Goal: Task Accomplishment & Management: Complete application form

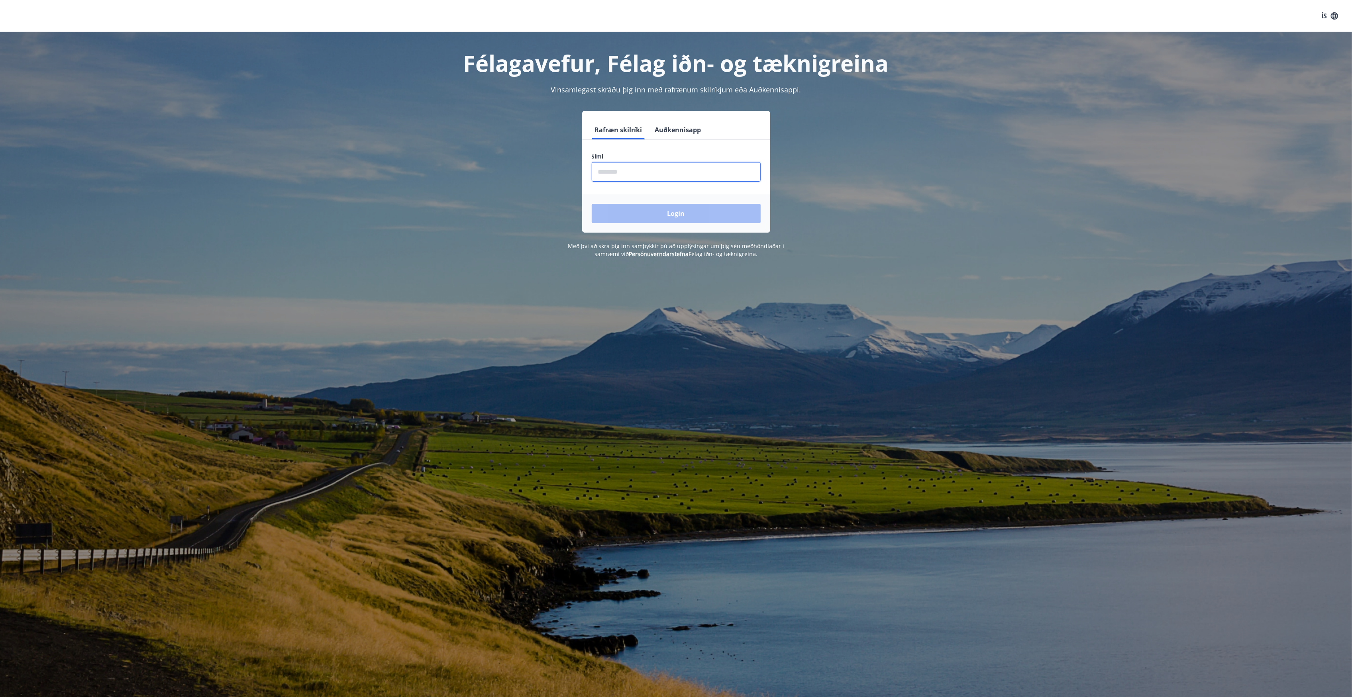
click at [625, 179] on input "phone" at bounding box center [676, 172] width 169 height 20
type input "********"
click at [592, 204] on button "Login" at bounding box center [676, 213] width 169 height 19
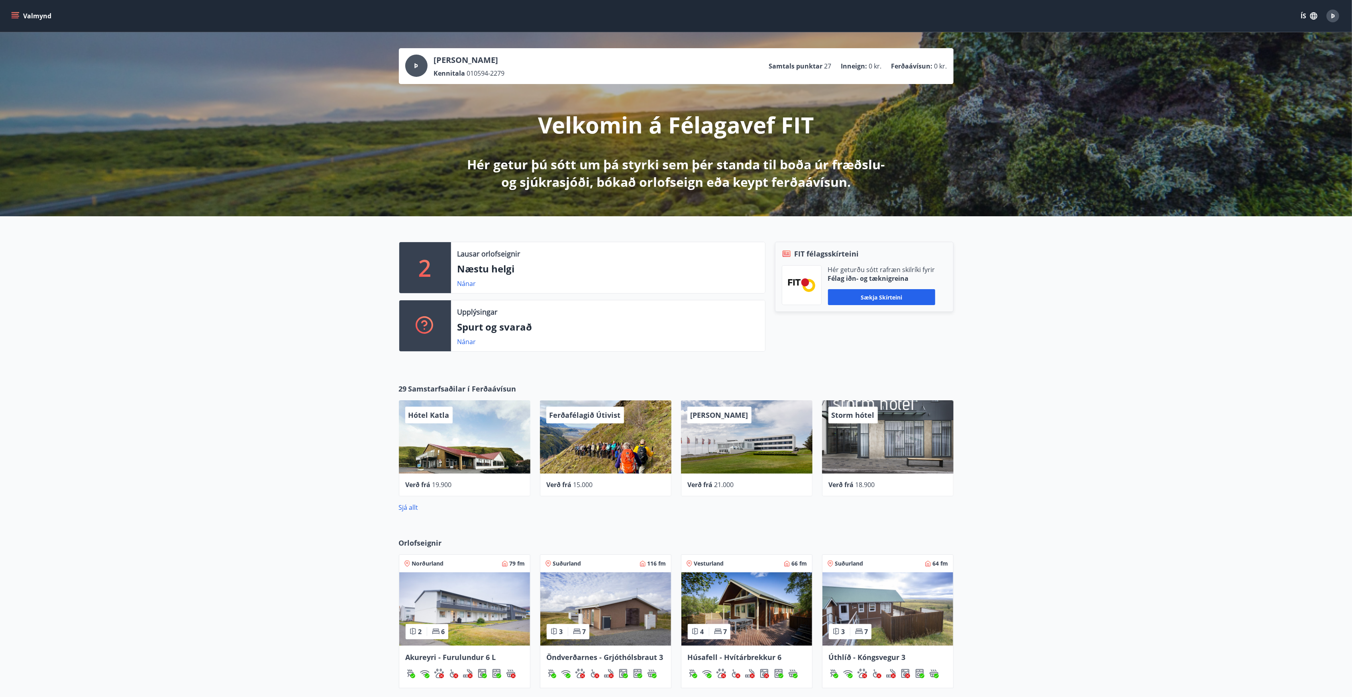
click at [35, 15] on button "Valmynd" at bounding box center [32, 16] width 45 height 14
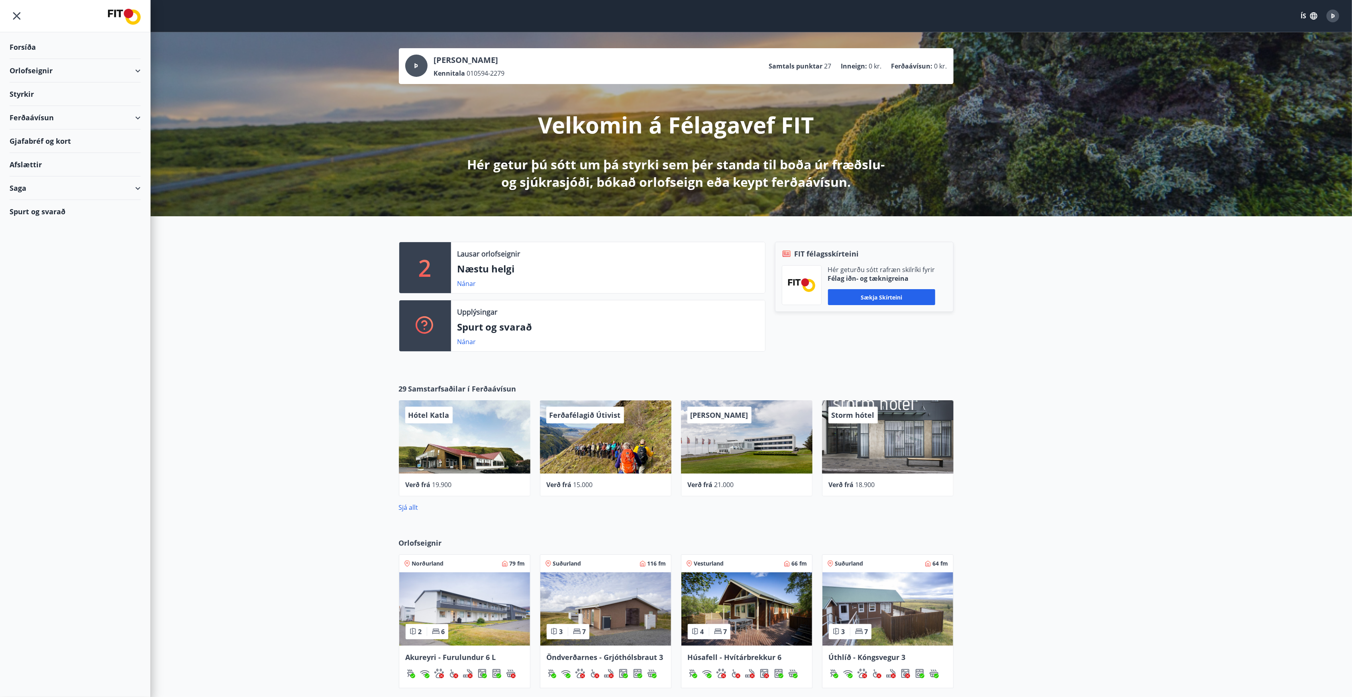
click at [37, 45] on div "Forsíða" at bounding box center [75, 47] width 131 height 24
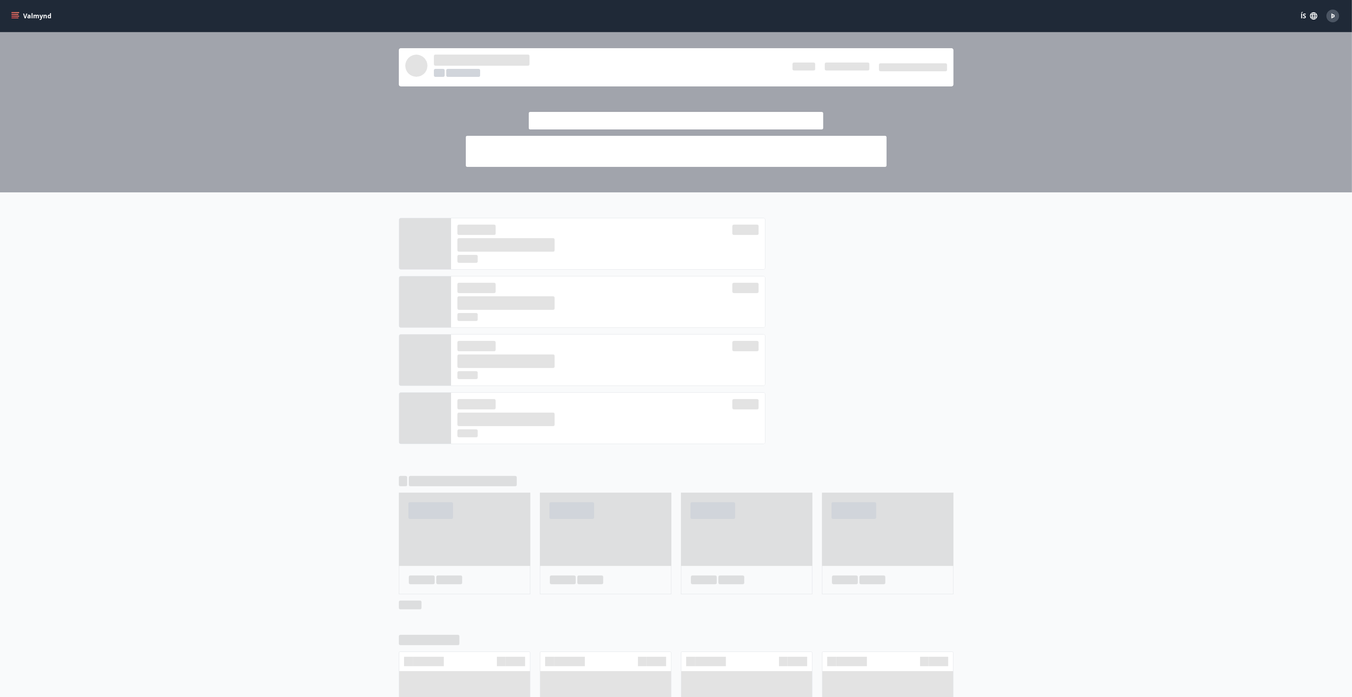
click at [47, 18] on button "Valmynd" at bounding box center [32, 16] width 45 height 14
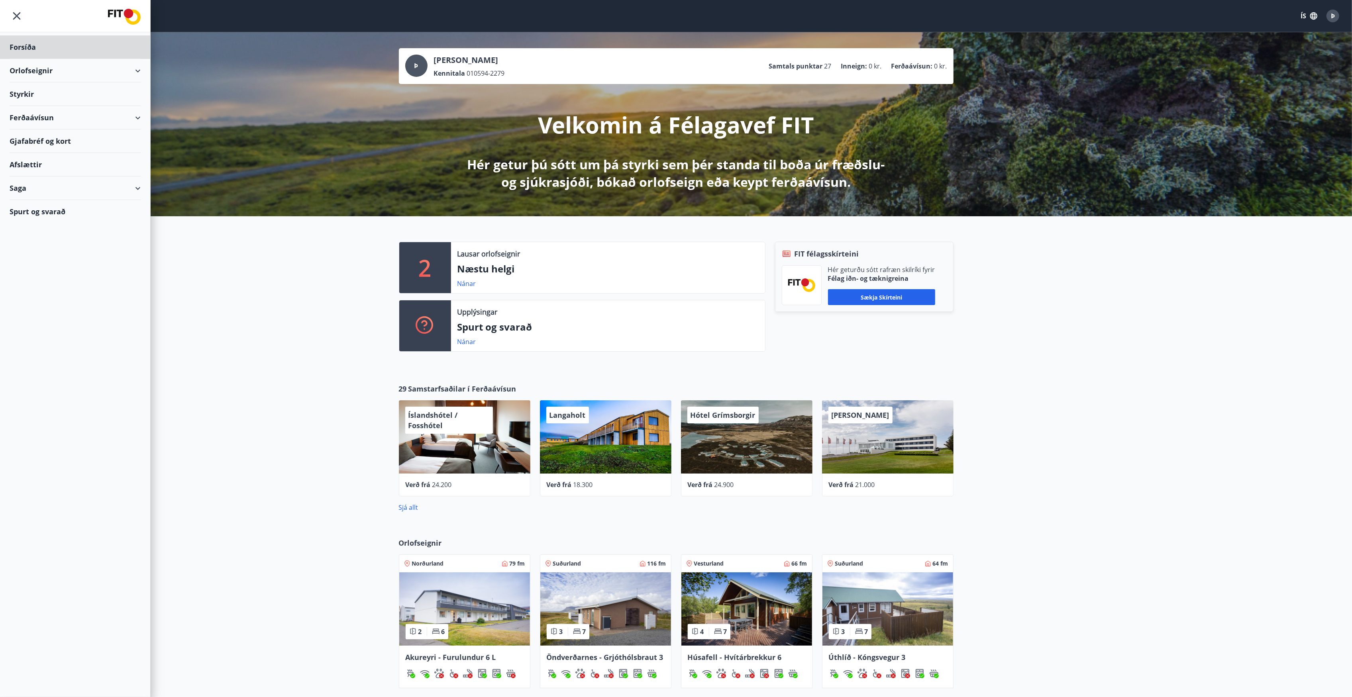
click at [30, 90] on div "Styrkir" at bounding box center [75, 94] width 131 height 24
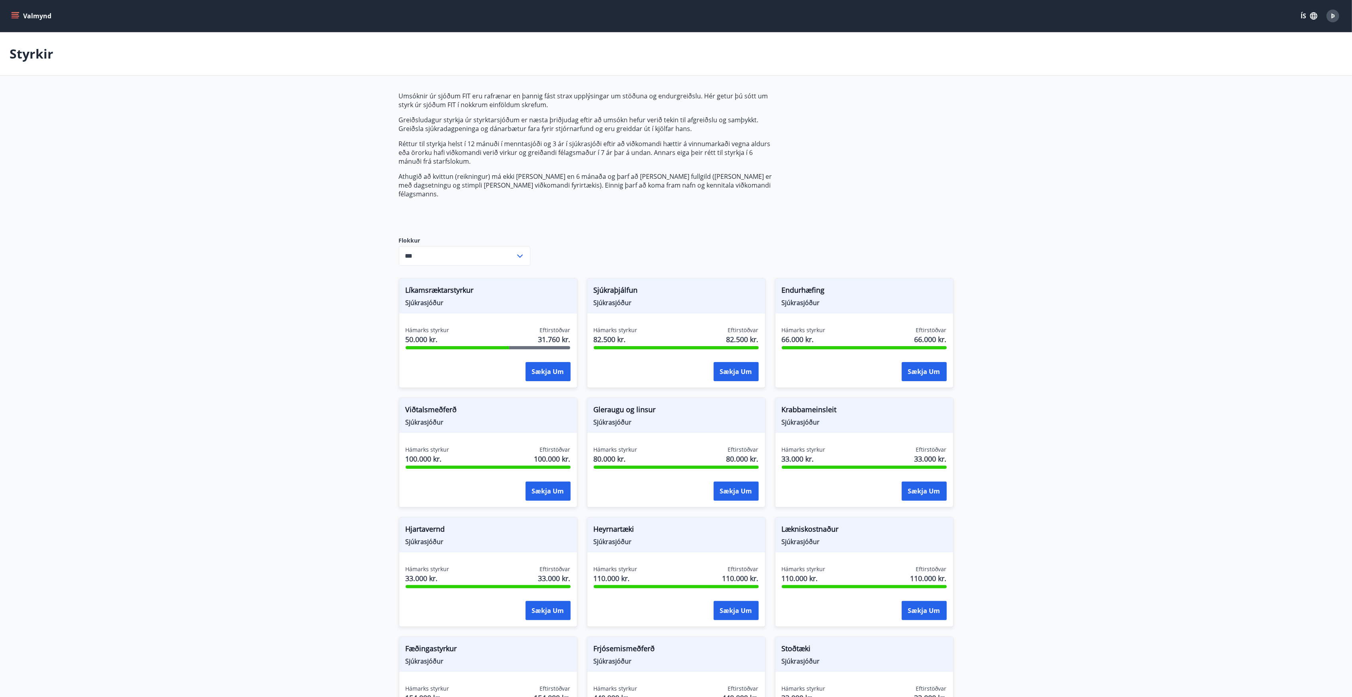
type input "***"
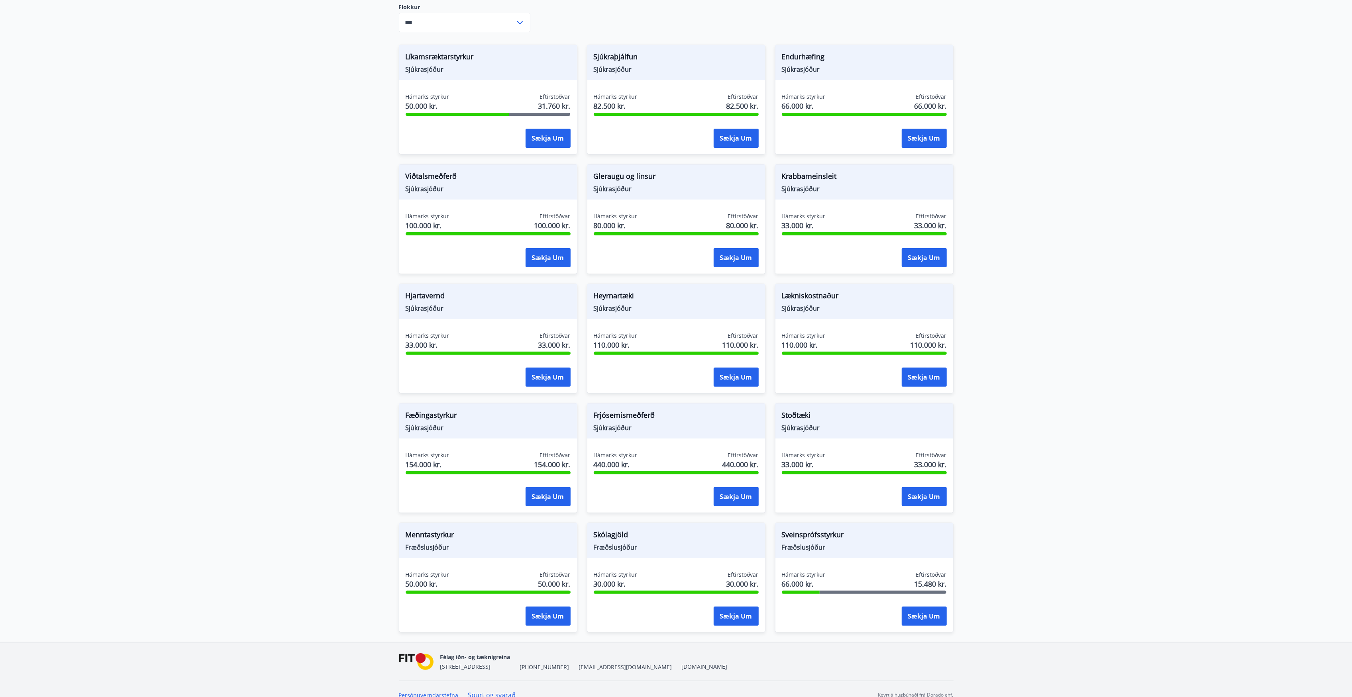
scroll to position [238, 0]
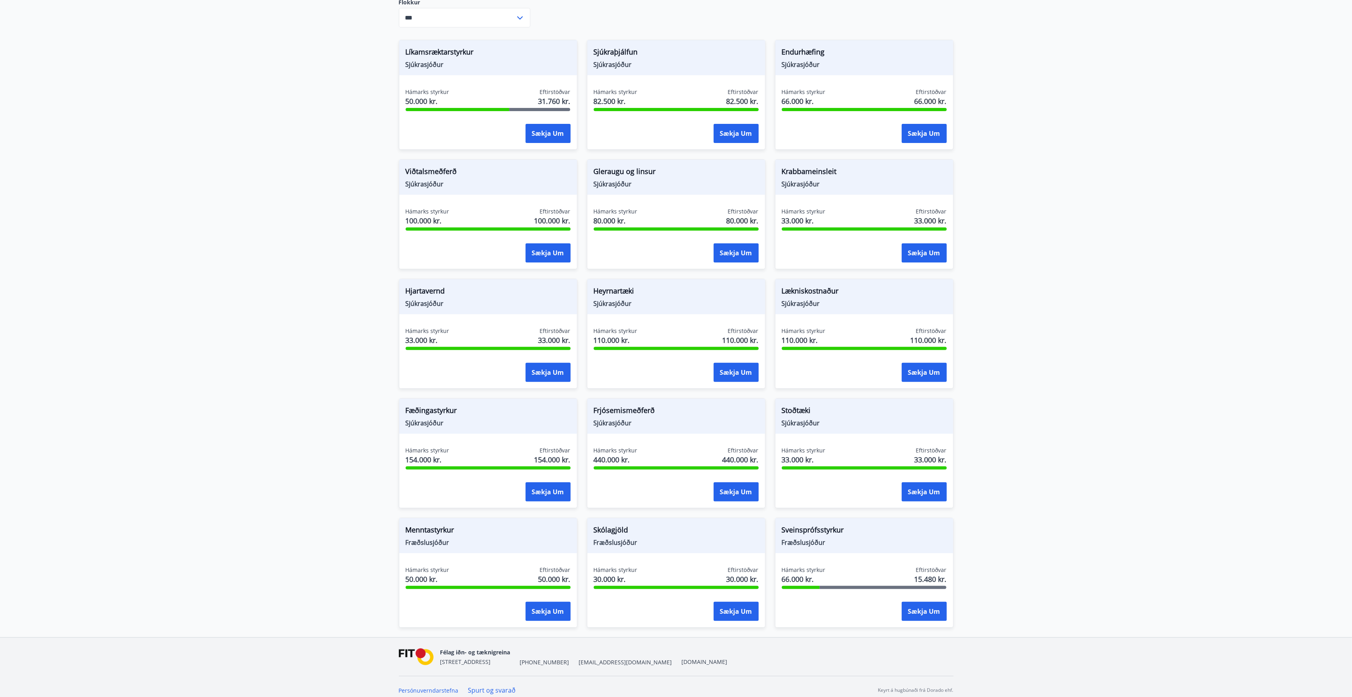
drag, startPoint x: 1058, startPoint y: 236, endPoint x: 1059, endPoint y: 232, distance: 5.0
click at [1058, 234] on main "Styrkir Umsóknir úr sjóðum FIT eru rafrænar en þannig fást strax upplýsingar um…" at bounding box center [676, 216] width 1352 height 844
click at [1148, 289] on main "Styrkir Umsóknir úr sjóðum FIT eru rafrænar en þannig fást strax upplýsingar um…" at bounding box center [676, 216] width 1352 height 844
click at [1182, 517] on main "Styrkir Umsóknir úr sjóðum FIT eru rafrænar en þannig fást strax upplýsingar um…" at bounding box center [676, 216] width 1352 height 844
click at [556, 367] on button "Sækja um" at bounding box center [548, 372] width 45 height 19
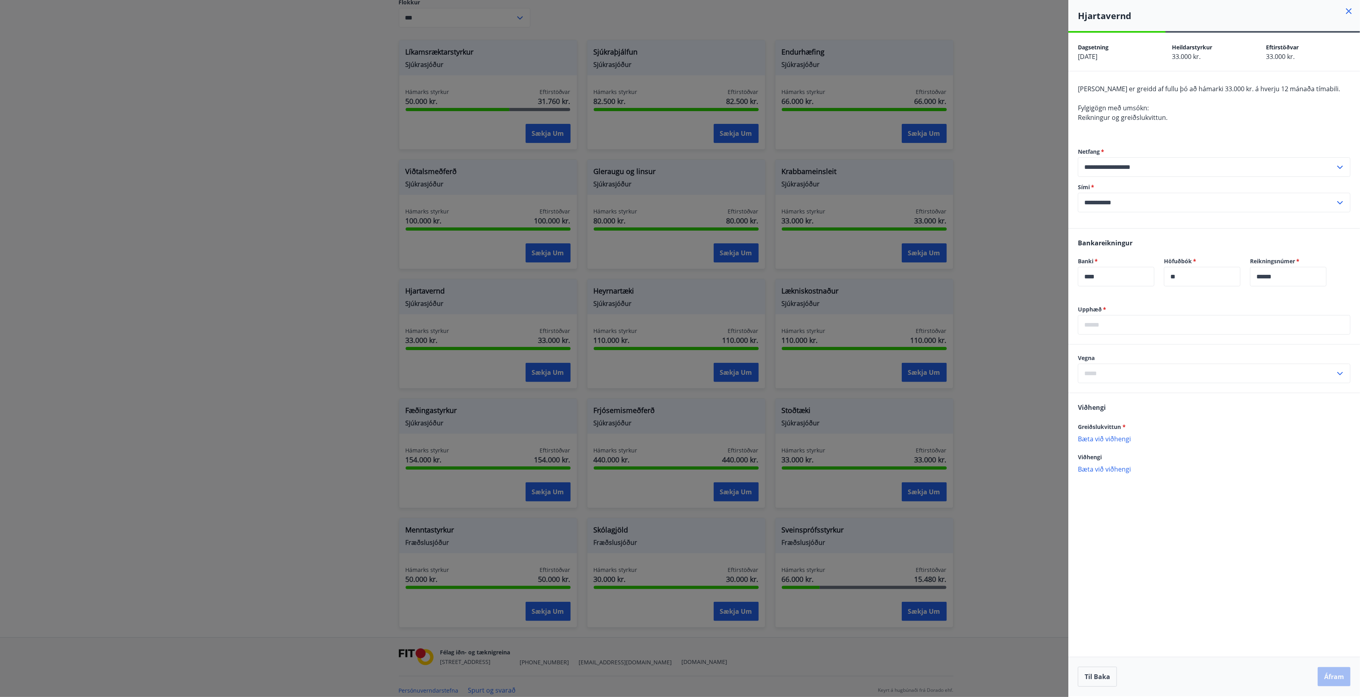
click at [1152, 322] on input "text" at bounding box center [1214, 325] width 273 height 20
type input "*****"
click at [1127, 373] on input "text" at bounding box center [1206, 374] width 257 height 20
click at [1105, 391] on li "Hjartavernd" at bounding box center [1214, 390] width 272 height 14
type input "**********"
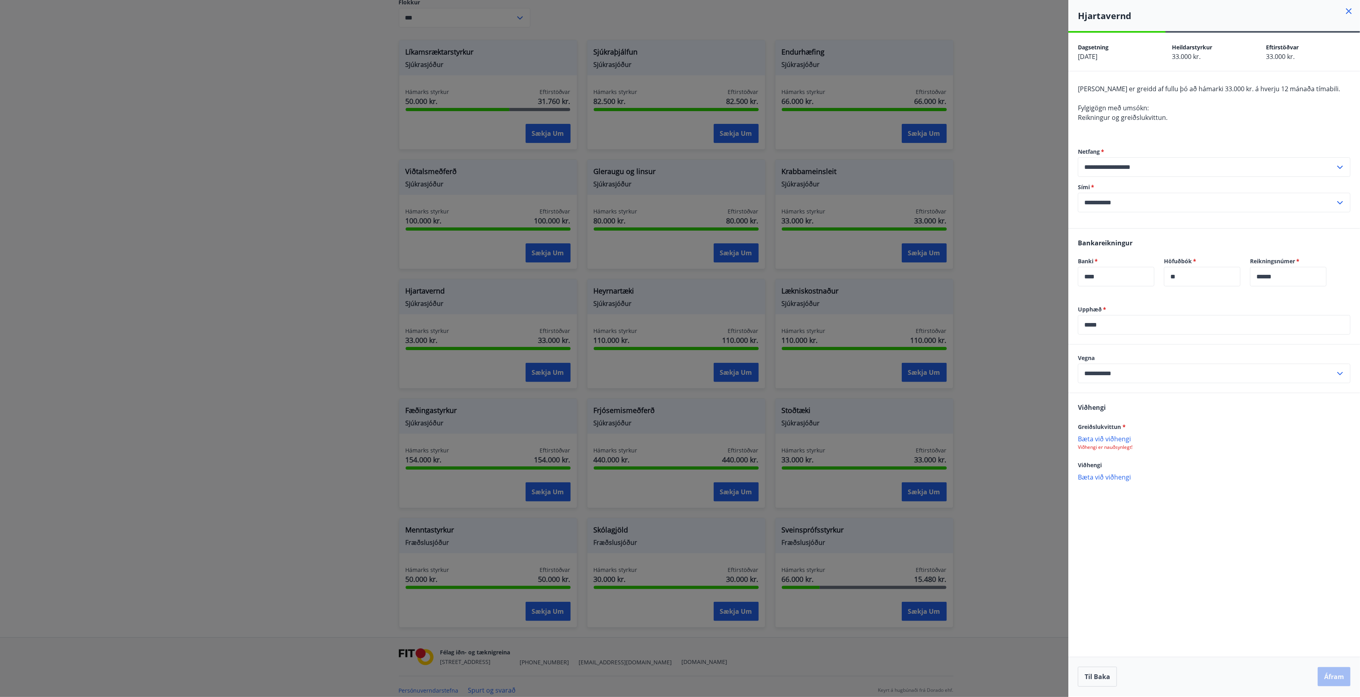
click at [1101, 443] on p "Bæta við viðhengi" at bounding box center [1214, 439] width 273 height 8
click at [1326, 669] on button "Áfram" at bounding box center [1334, 676] width 33 height 19
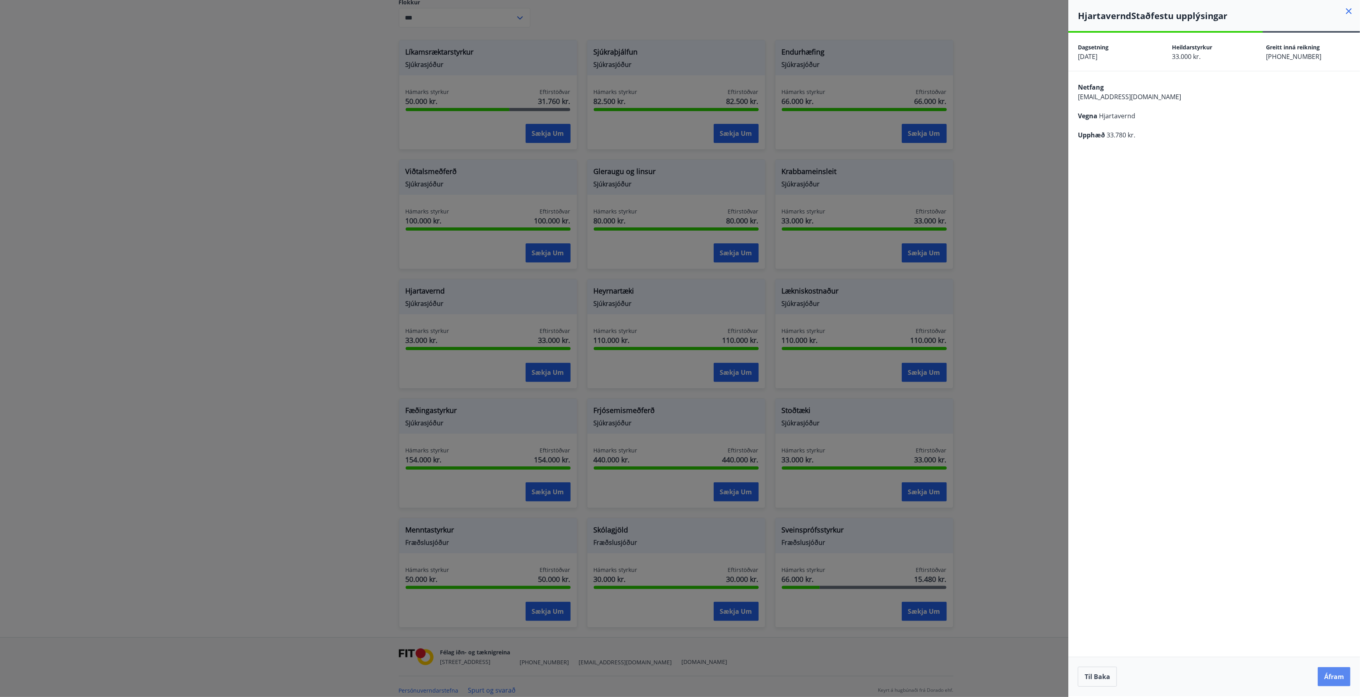
click at [1339, 675] on button "Áfram" at bounding box center [1334, 676] width 33 height 19
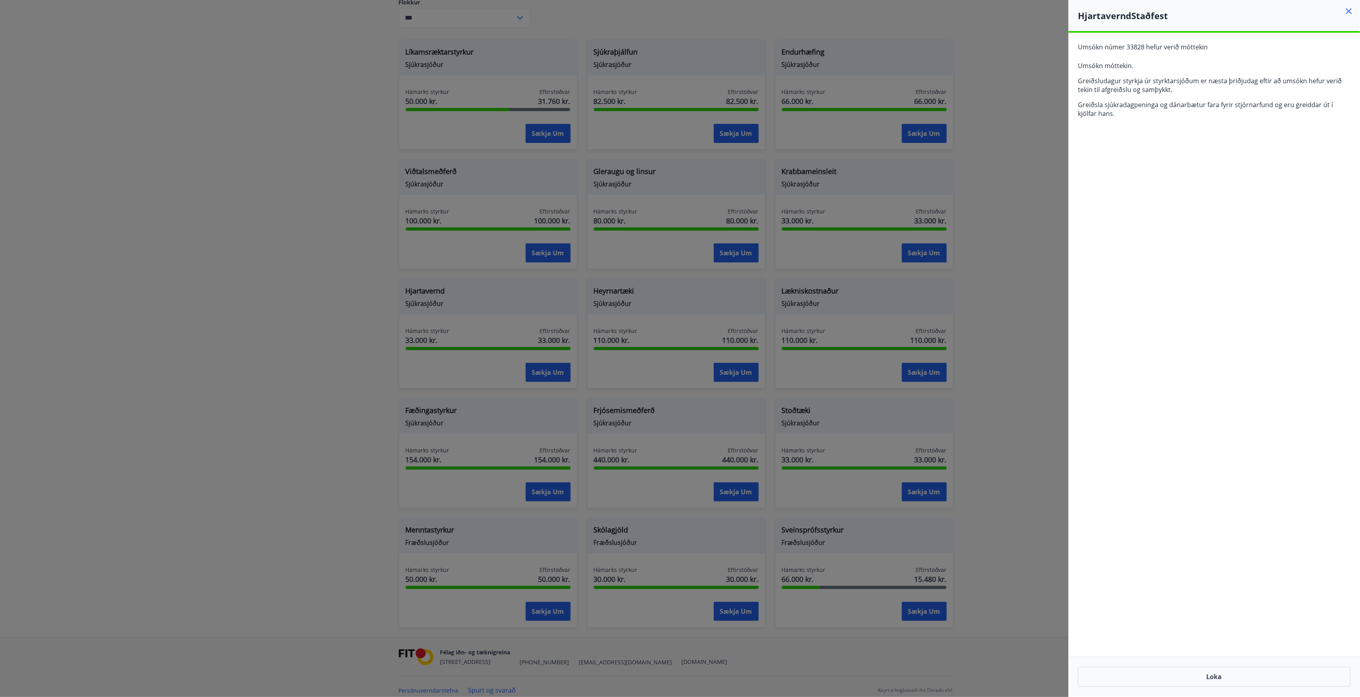
click at [1037, 115] on div at bounding box center [680, 348] width 1360 height 697
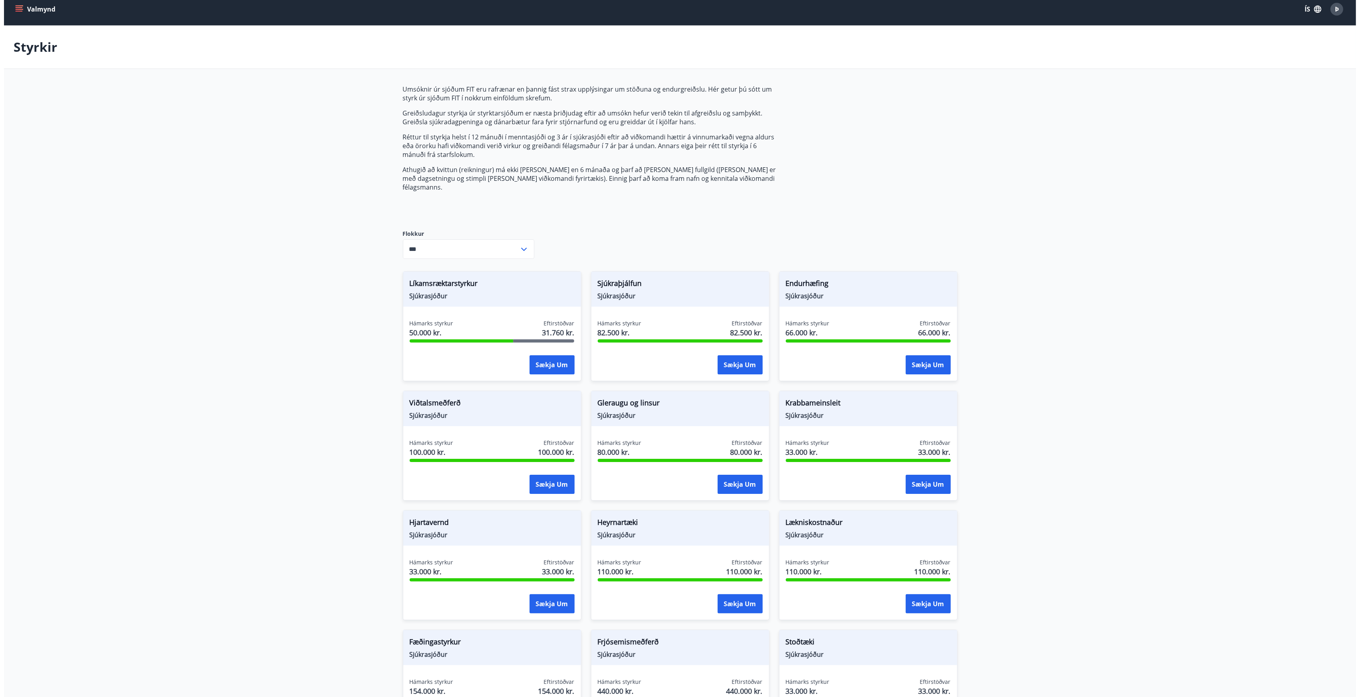
scroll to position [0, 0]
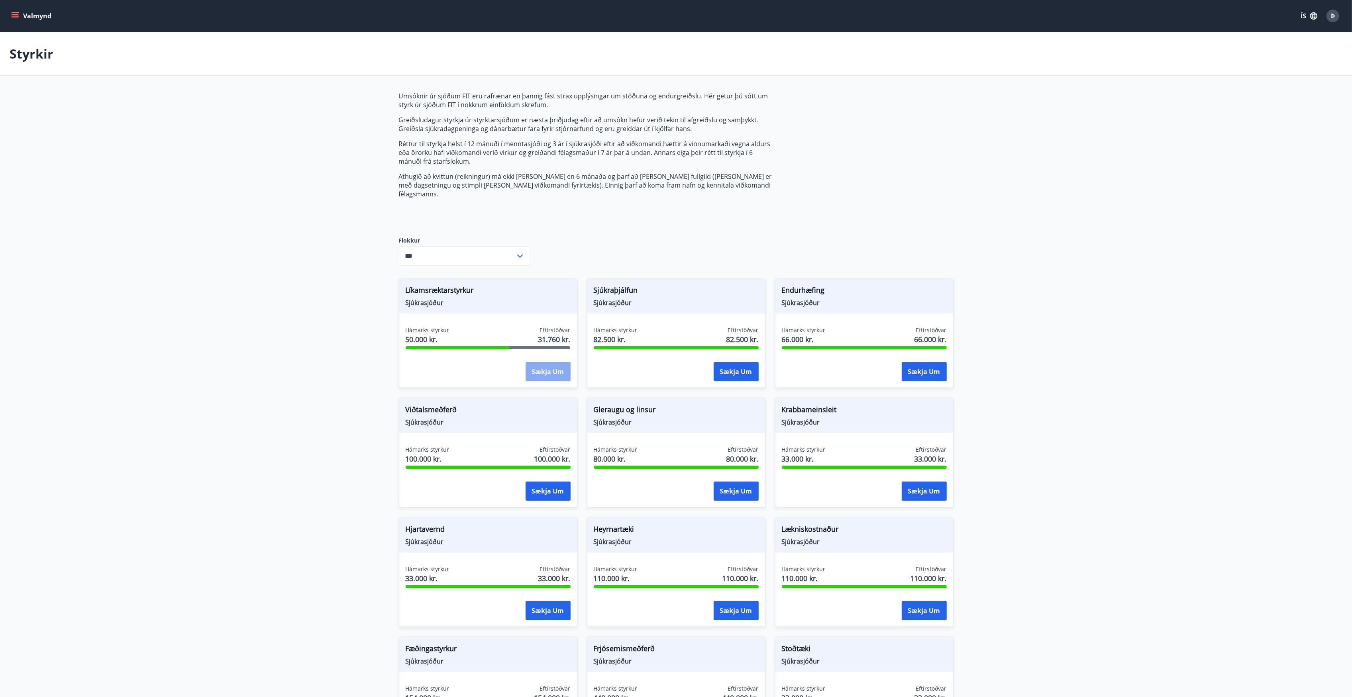
click at [531, 362] on button "Sækja um" at bounding box center [548, 371] width 45 height 19
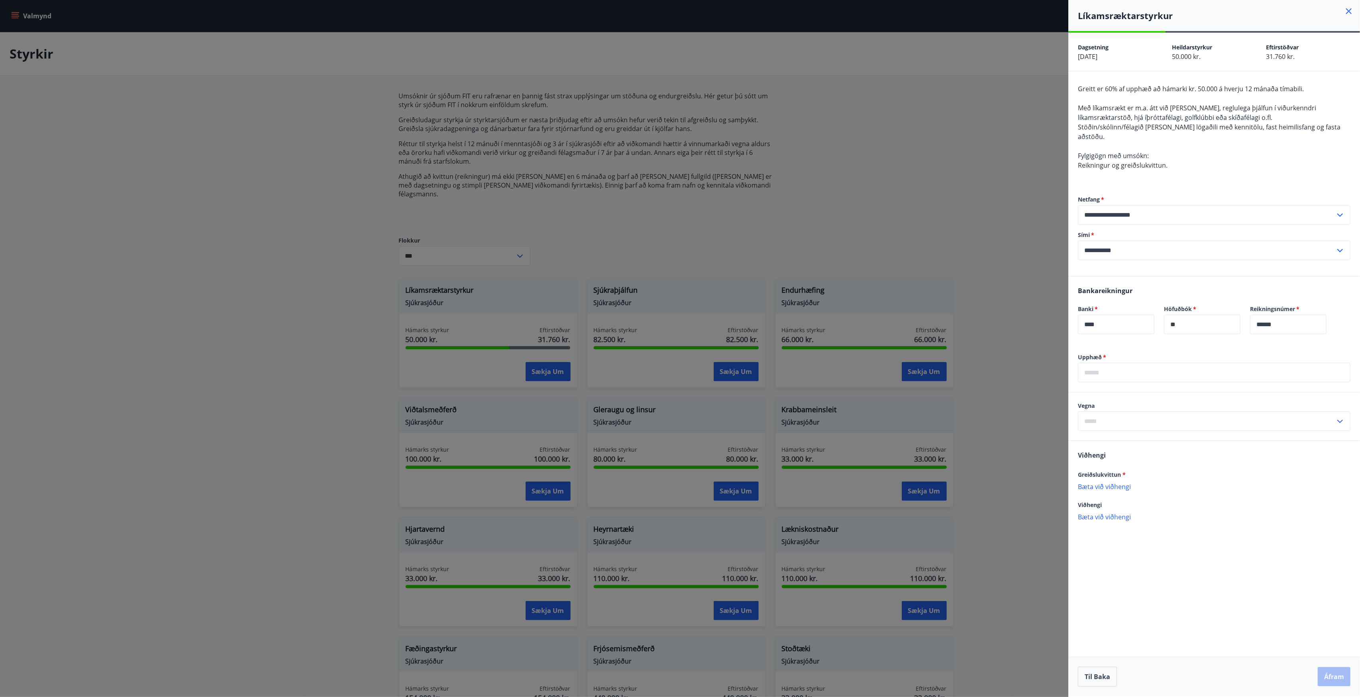
click at [1091, 419] on input "text" at bounding box center [1206, 422] width 257 height 20
click at [1125, 431] on li "Líkamsrækt" at bounding box center [1214, 438] width 272 height 14
type input "**********"
click at [1124, 365] on input "text" at bounding box center [1214, 373] width 273 height 20
click at [1113, 483] on p "Bæta við viðhengi" at bounding box center [1214, 487] width 273 height 8
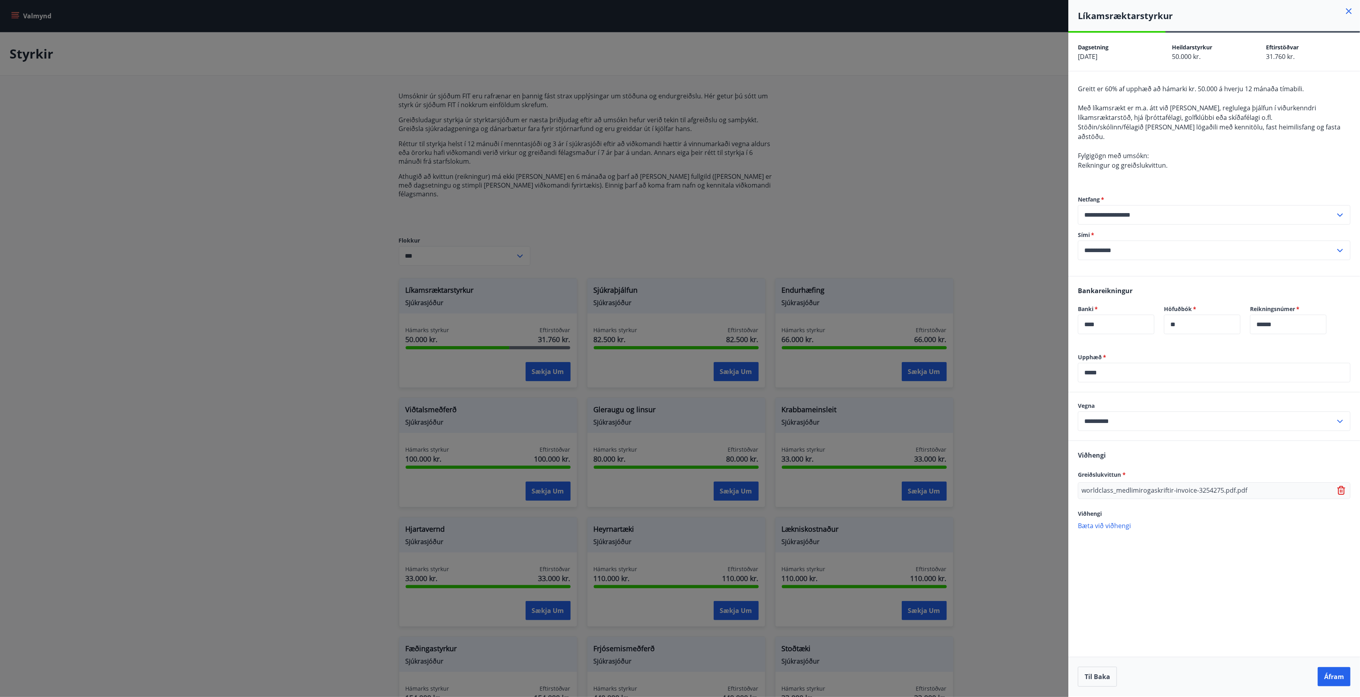
click at [1103, 522] on p "Bæta við viðhengi" at bounding box center [1214, 526] width 273 height 8
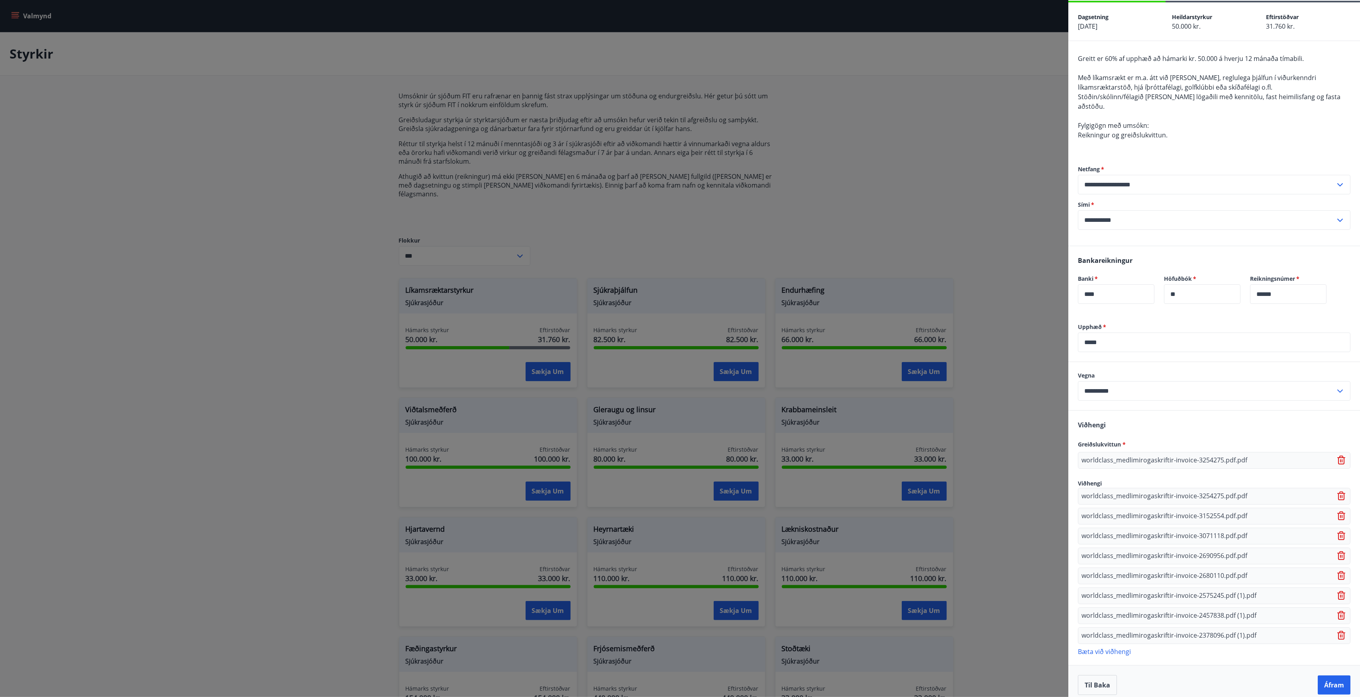
scroll to position [31, 0]
click at [1318, 675] on button "Áfram" at bounding box center [1334, 684] width 33 height 19
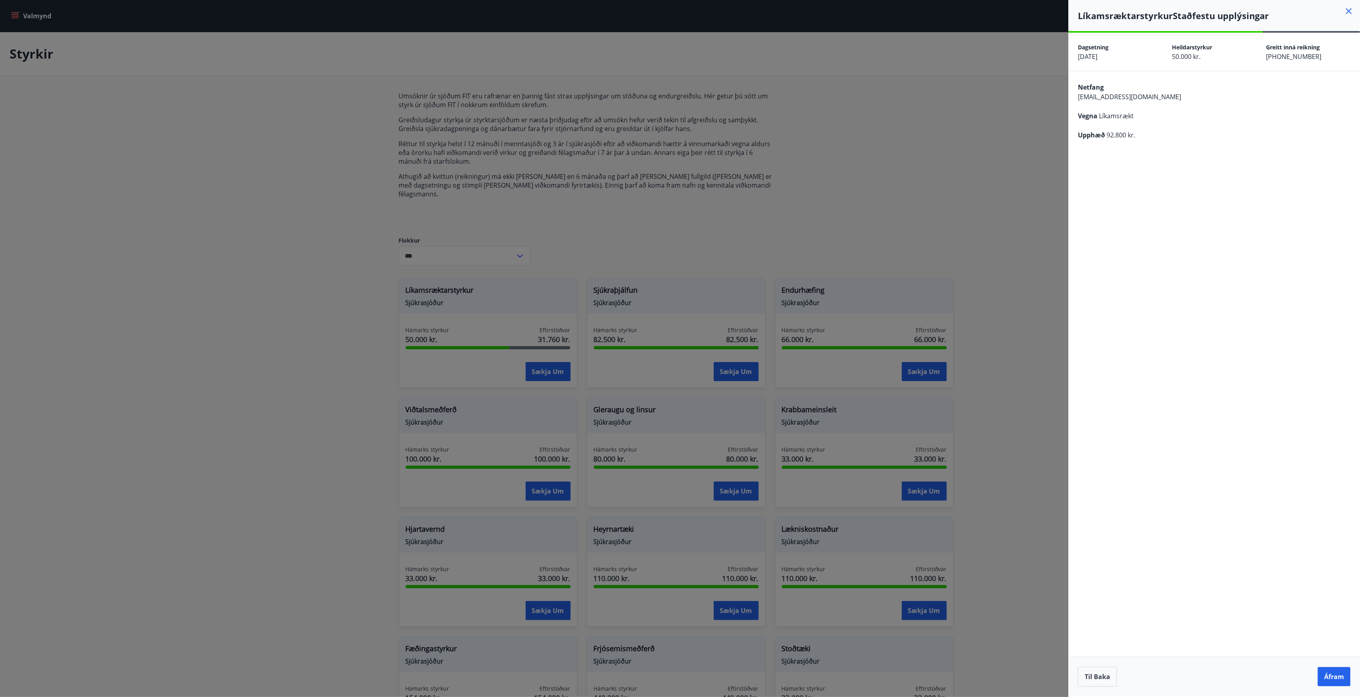
scroll to position [0, 0]
click at [1327, 676] on button "Áfram" at bounding box center [1334, 676] width 33 height 19
click at [1345, 40] on icon "Close" at bounding box center [1344, 40] width 10 height 10
click at [1335, 665] on div "Til baka Áfram" at bounding box center [1214, 676] width 292 height 39
click at [1335, 672] on button "Áfram" at bounding box center [1334, 676] width 33 height 19
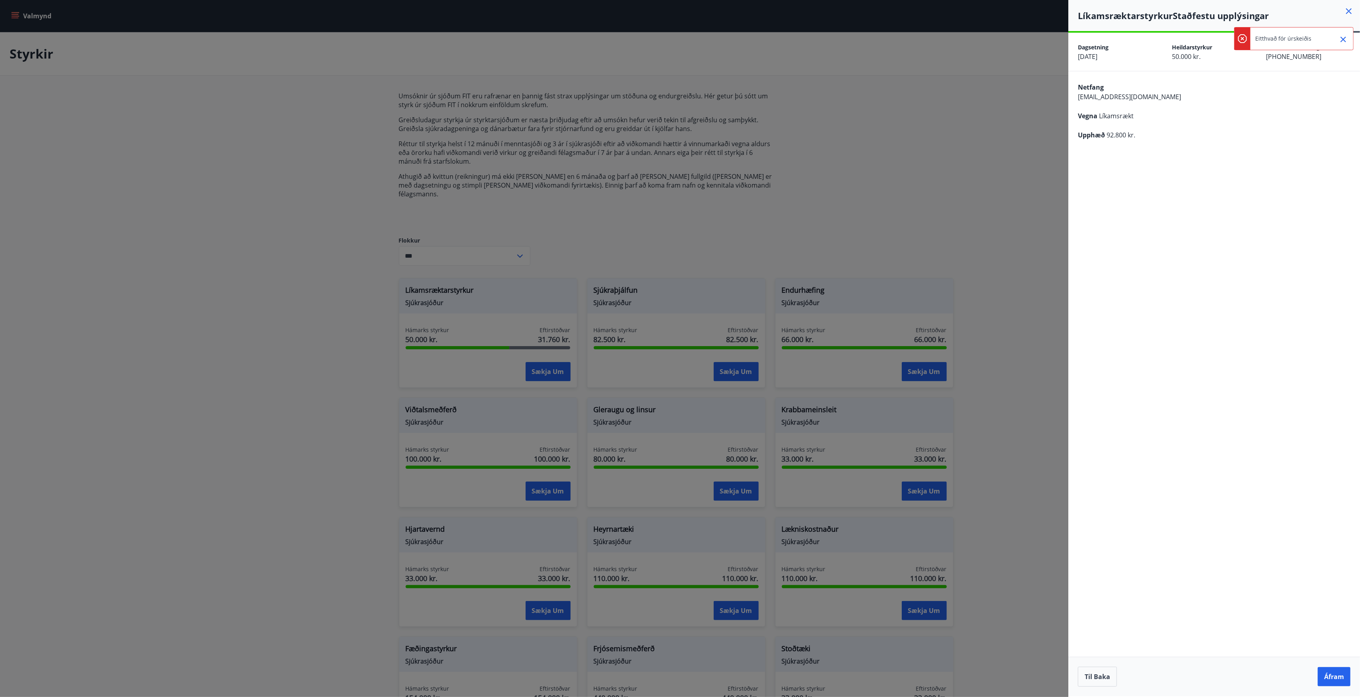
click at [1134, 634] on div "**********" at bounding box center [1214, 365] width 292 height 664
click at [1105, 680] on button "Til baka" at bounding box center [1097, 677] width 39 height 20
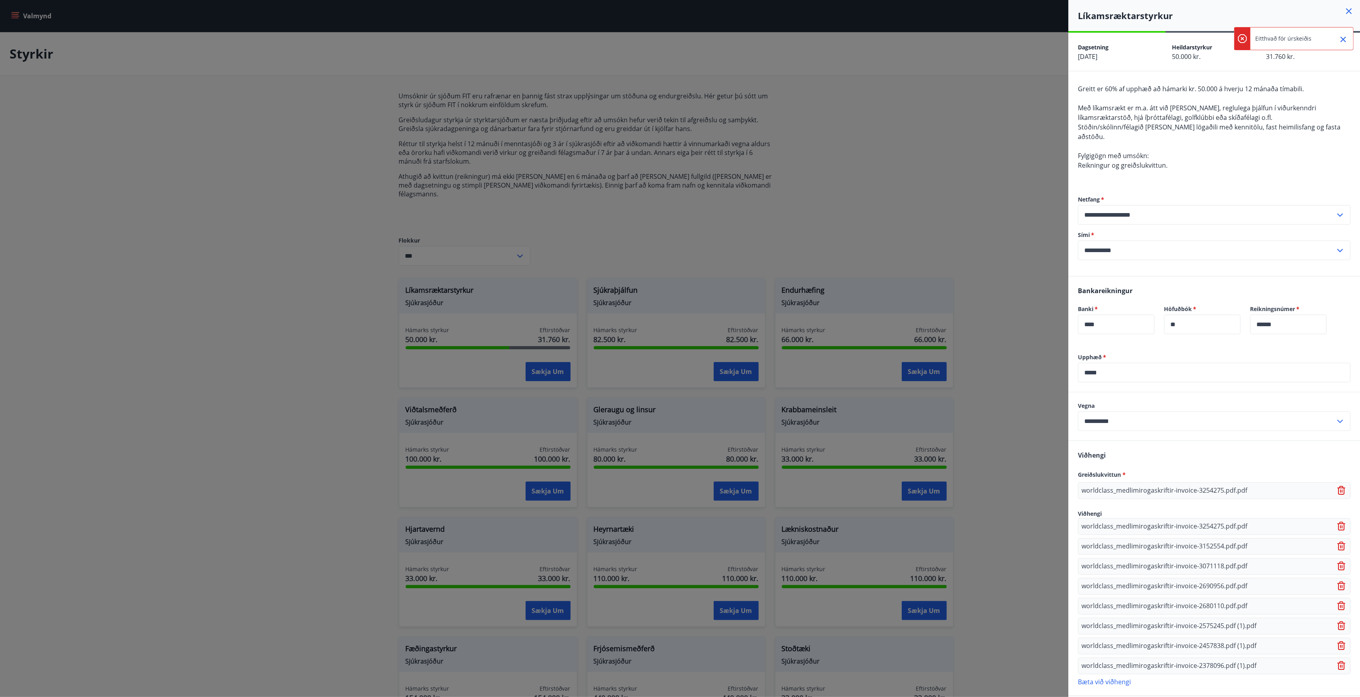
click at [1337, 662] on icon at bounding box center [1342, 667] width 10 height 10
click at [1337, 642] on icon at bounding box center [1342, 647] width 10 height 10
click at [1337, 622] on icon at bounding box center [1342, 627] width 10 height 10
click at [1341, 602] on icon at bounding box center [1342, 607] width 10 height 10
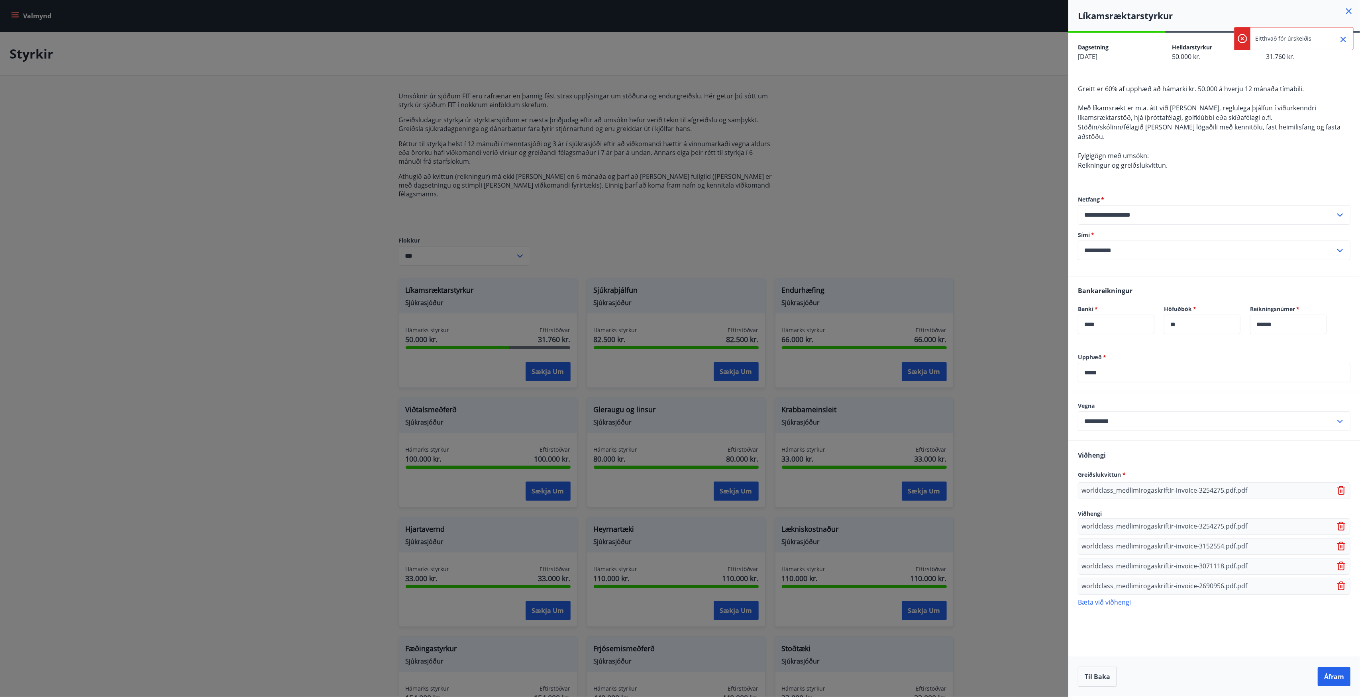
click at [1339, 582] on icon at bounding box center [1341, 586] width 8 height 9
click at [1339, 562] on icon at bounding box center [1342, 567] width 10 height 10
click at [1341, 546] on icon at bounding box center [1340, 547] width 1 height 3
click at [1341, 522] on icon at bounding box center [1342, 527] width 10 height 10
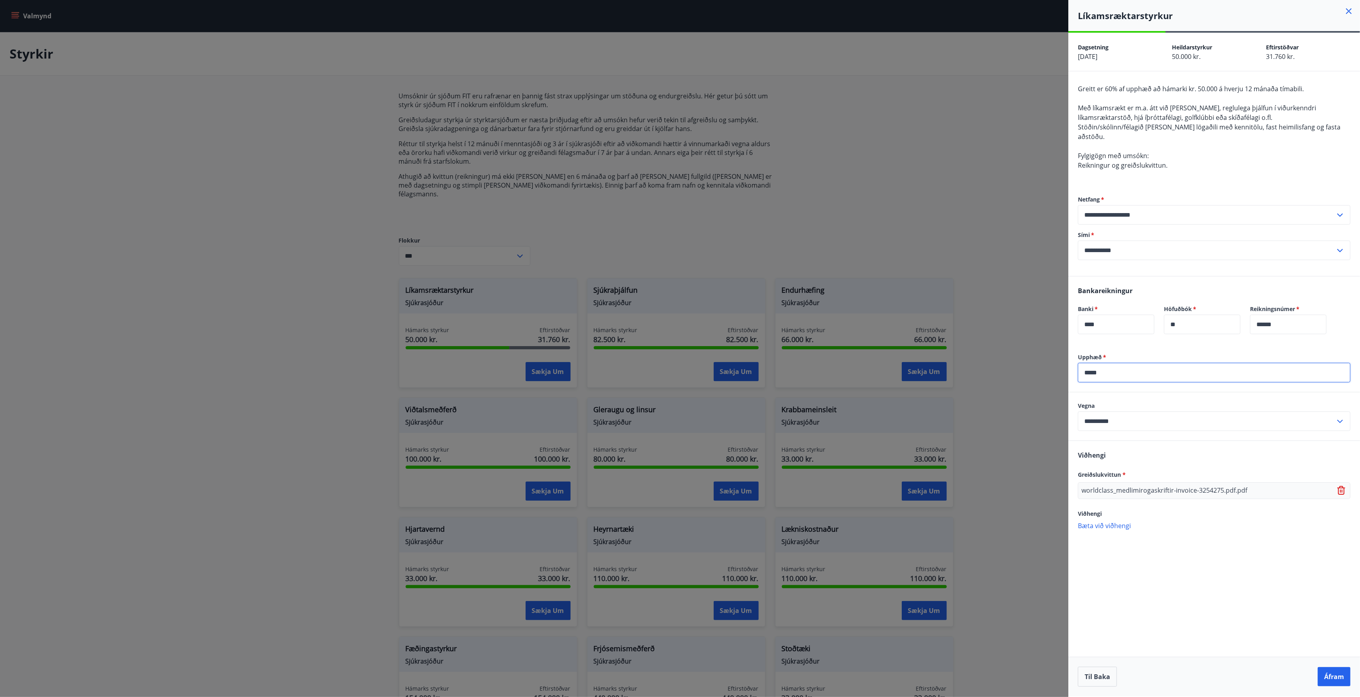
drag, startPoint x: 1149, startPoint y: 369, endPoint x: 1031, endPoint y: 368, distance: 118.8
click at [1029, 367] on div "**********" at bounding box center [680, 348] width 1360 height 697
click at [1137, 363] on input "*****" at bounding box center [1214, 373] width 273 height 20
click at [1135, 363] on input "*****" at bounding box center [1214, 373] width 273 height 20
type input "*****"
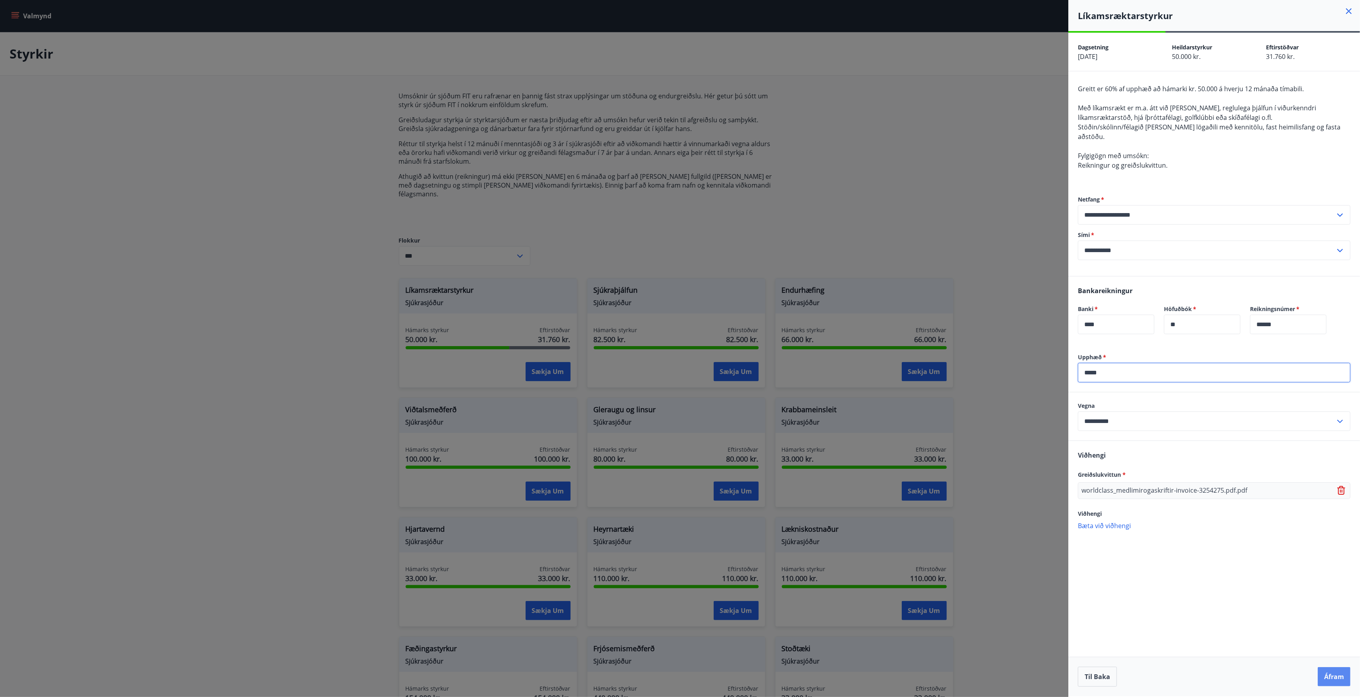
click at [1330, 671] on button "Áfram" at bounding box center [1334, 676] width 33 height 19
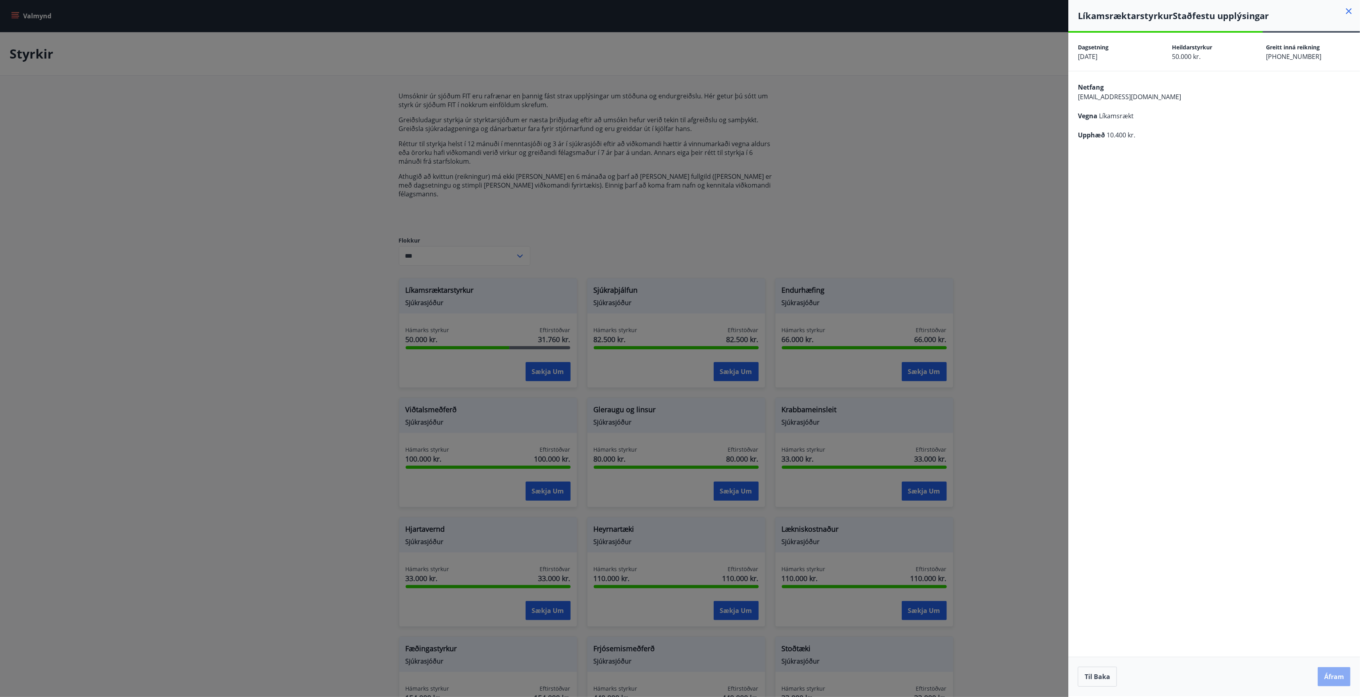
click at [1327, 668] on button "Áfram" at bounding box center [1334, 676] width 33 height 19
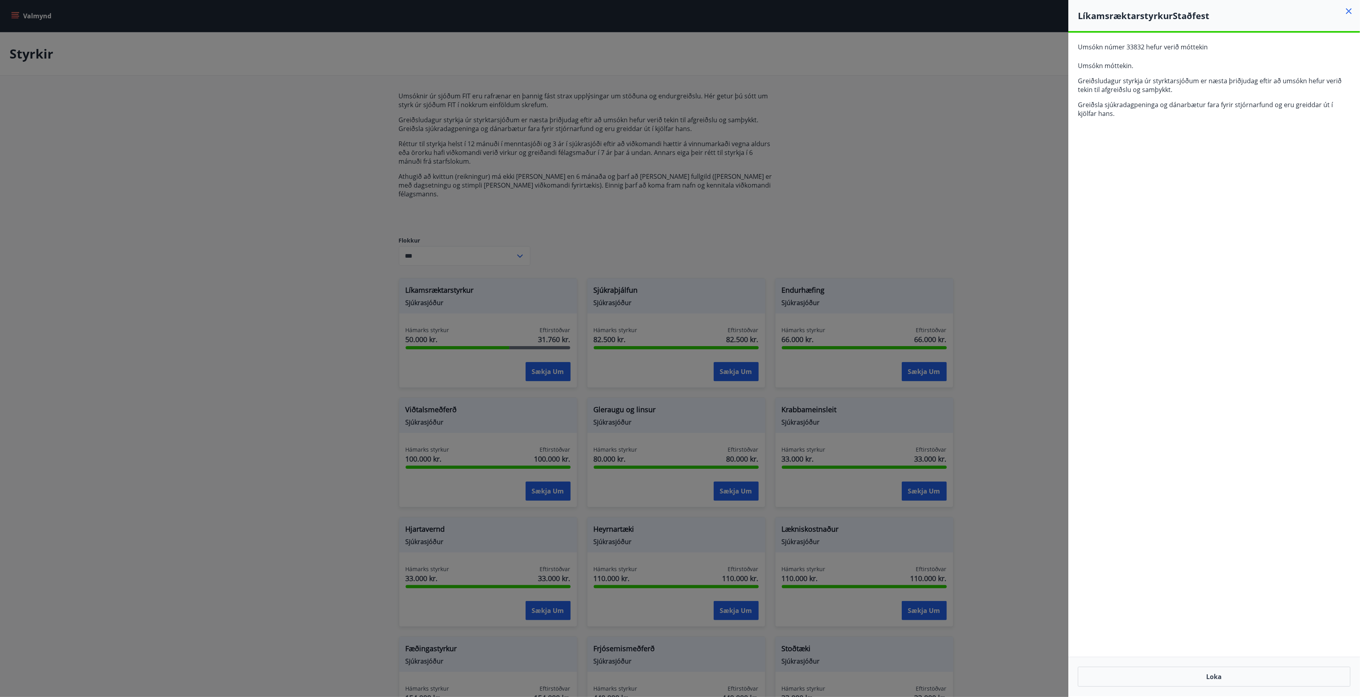
click at [1346, 10] on icon at bounding box center [1349, 11] width 10 height 10
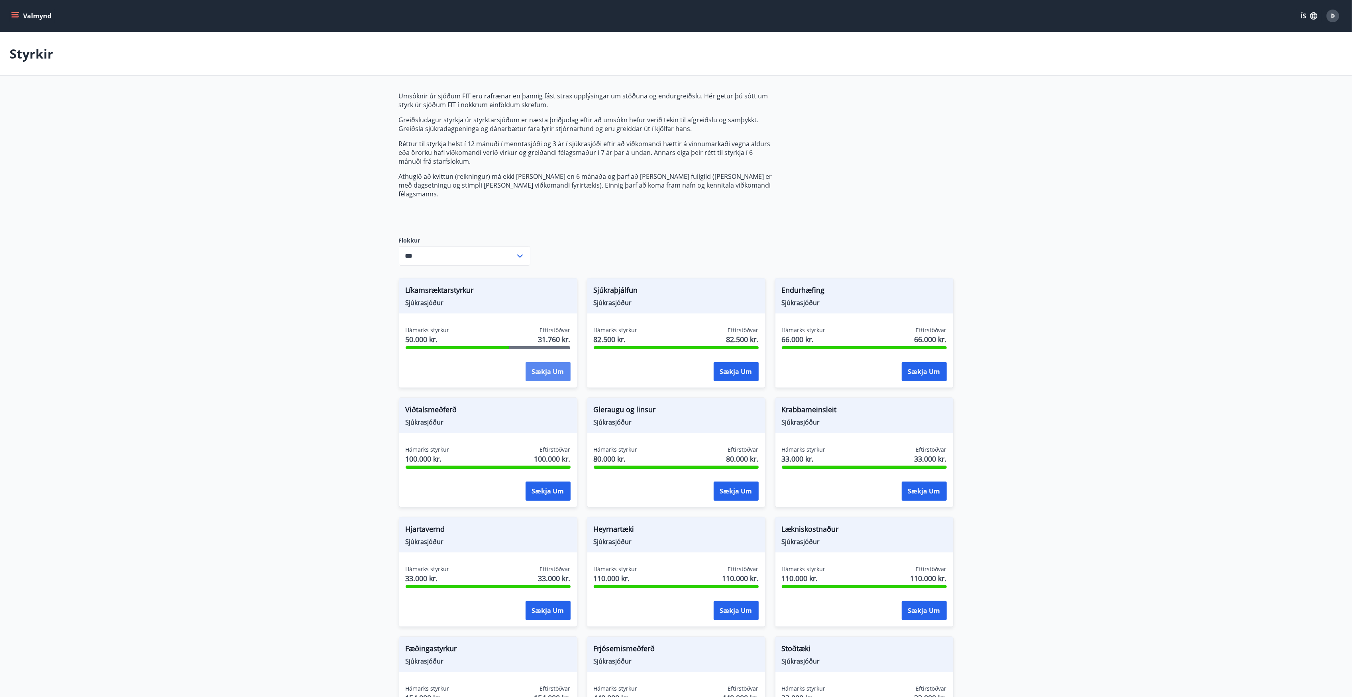
click at [535, 367] on button "Sækja um" at bounding box center [548, 371] width 45 height 19
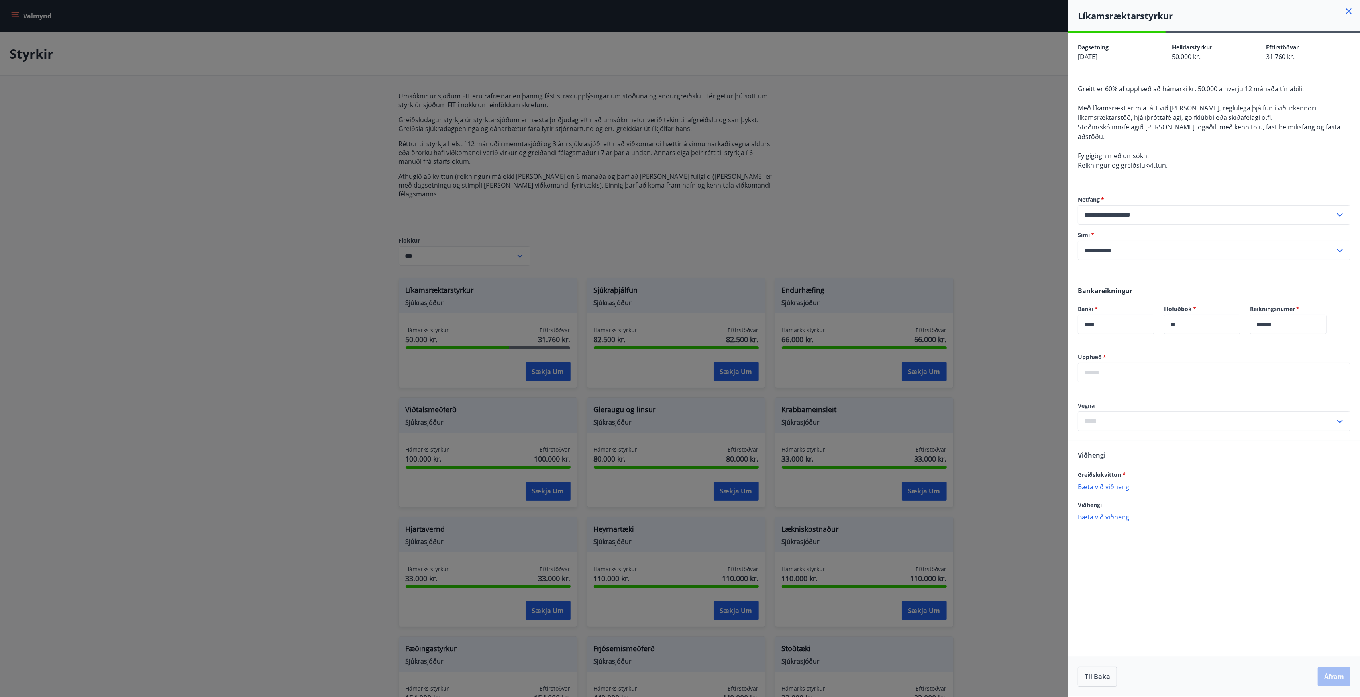
click at [1090, 370] on input "text" at bounding box center [1214, 373] width 273 height 20
type input "*****"
click at [1099, 416] on input "text" at bounding box center [1206, 422] width 257 height 20
click at [1114, 483] on p "Bæta við viðhengi" at bounding box center [1214, 487] width 273 height 8
click at [1162, 412] on input "text" at bounding box center [1206, 422] width 257 height 20
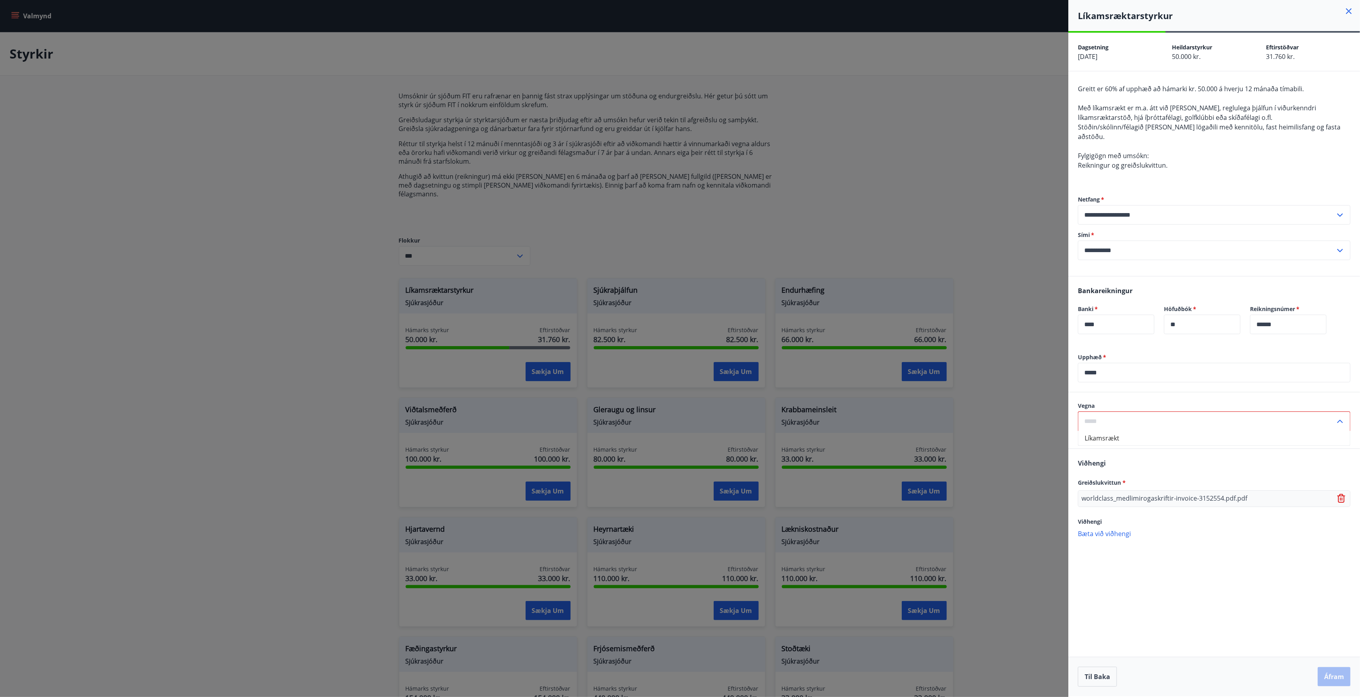
click at [1124, 431] on li "Líkamsrækt" at bounding box center [1214, 438] width 272 height 14
type input "**********"
click at [1342, 674] on button "Áfram" at bounding box center [1334, 676] width 33 height 19
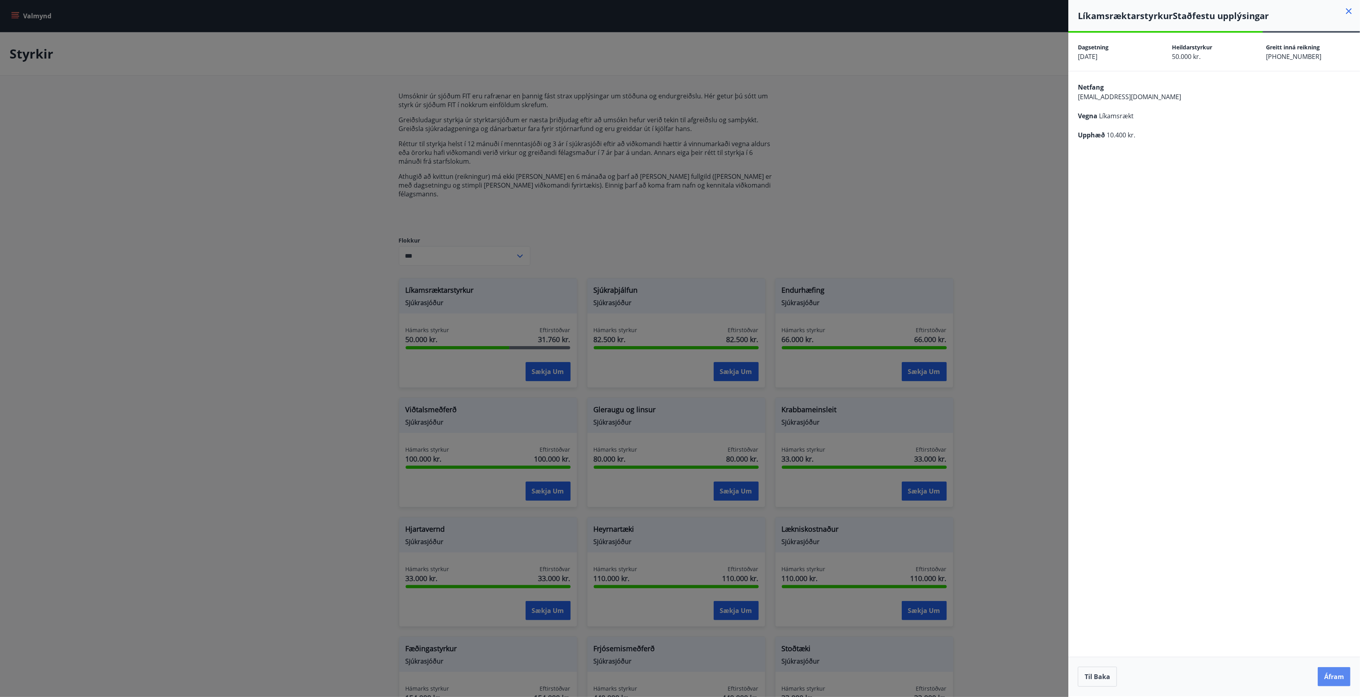
click at [1332, 677] on button "Áfram" at bounding box center [1334, 676] width 33 height 19
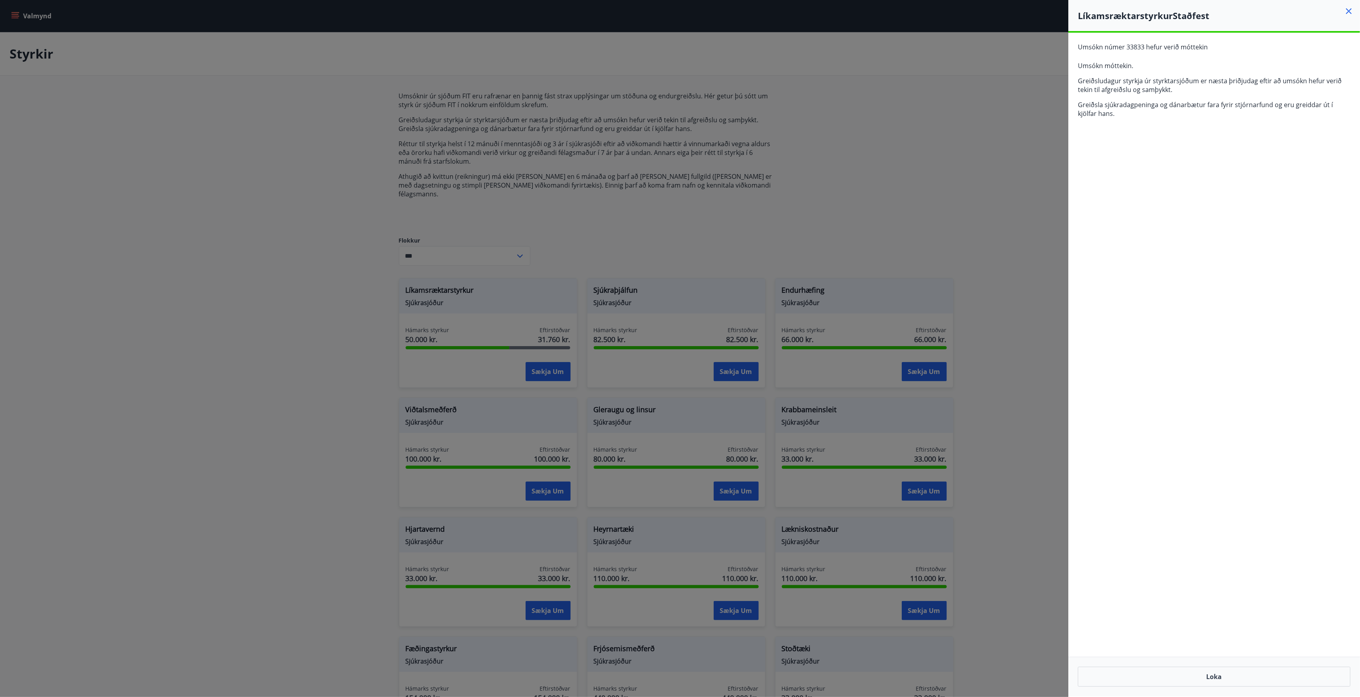
click at [1347, 7] on icon at bounding box center [1349, 11] width 10 height 10
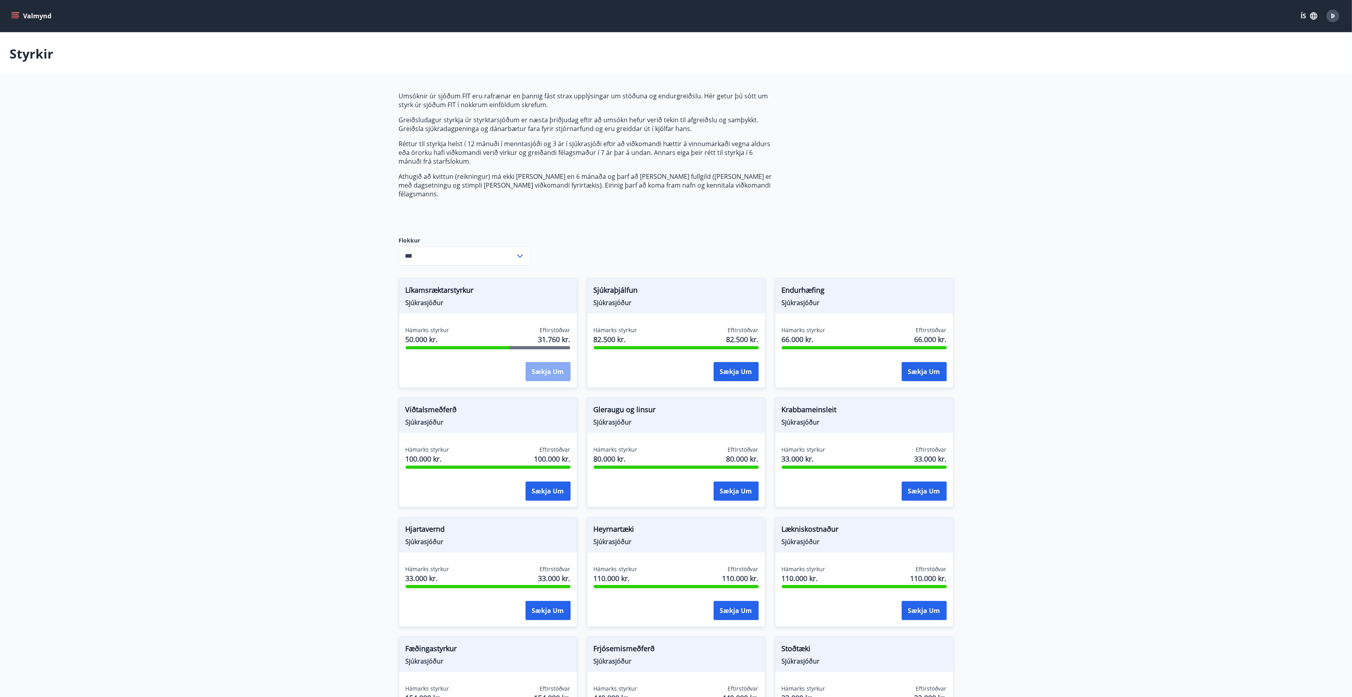
click at [531, 362] on button "Sækja um" at bounding box center [548, 371] width 45 height 19
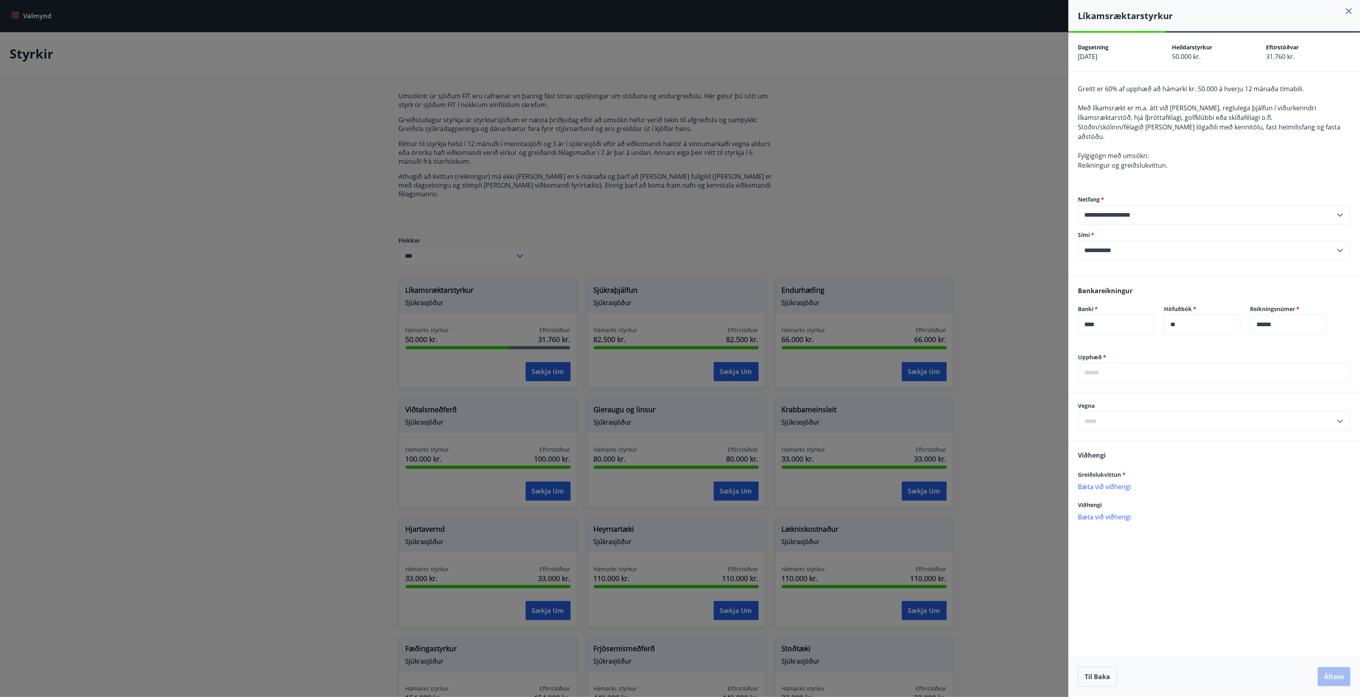
click at [1123, 364] on input "text" at bounding box center [1214, 373] width 273 height 20
type input "*****"
click at [1124, 418] on input "text" at bounding box center [1206, 422] width 257 height 20
click at [1108, 433] on li "Líkamsrækt" at bounding box center [1214, 438] width 272 height 14
type input "**********"
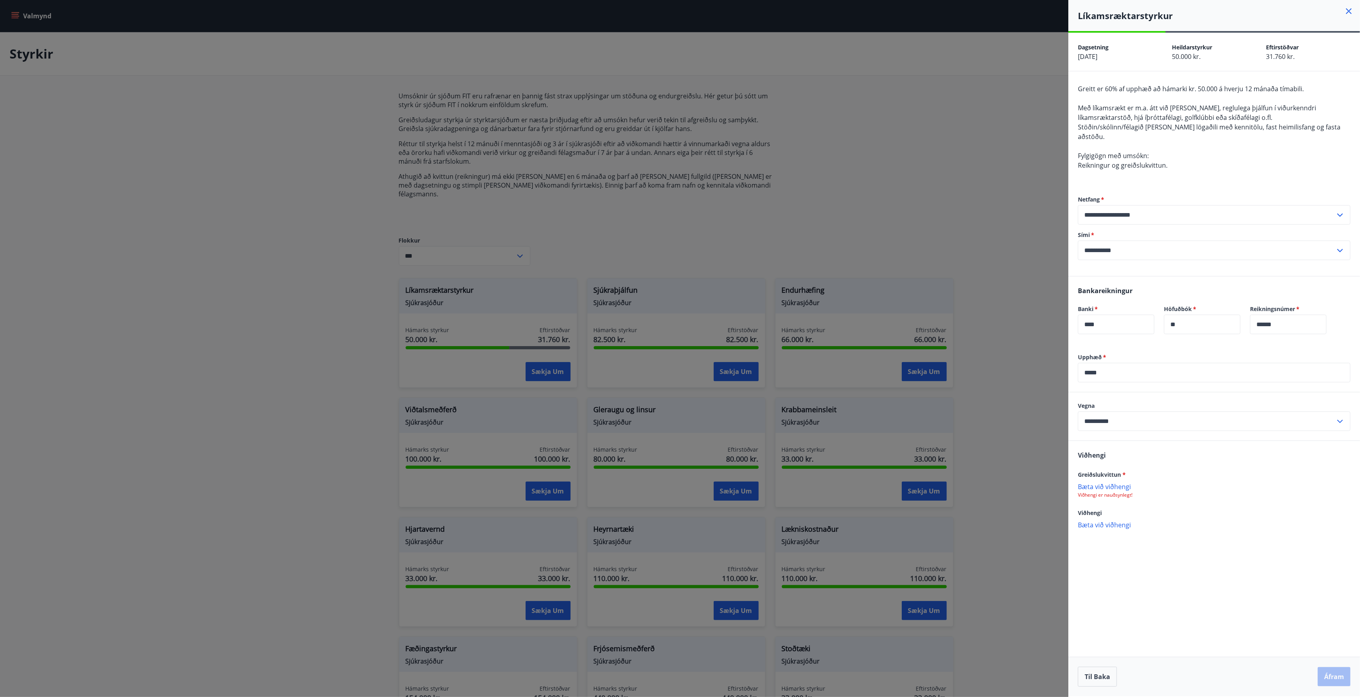
click at [1108, 483] on p "Bæta við viðhengi" at bounding box center [1214, 487] width 273 height 8
click at [1330, 681] on button "Áfram" at bounding box center [1334, 676] width 33 height 19
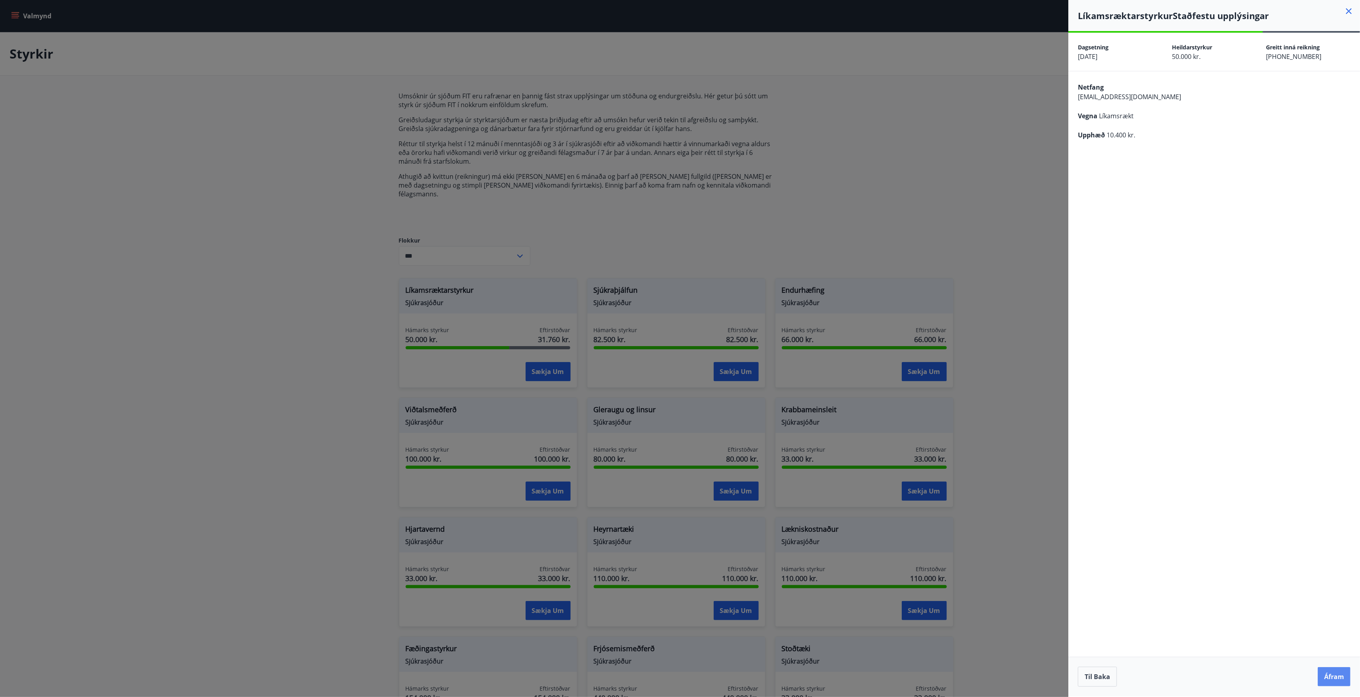
click at [1333, 683] on button "Áfram" at bounding box center [1334, 676] width 33 height 19
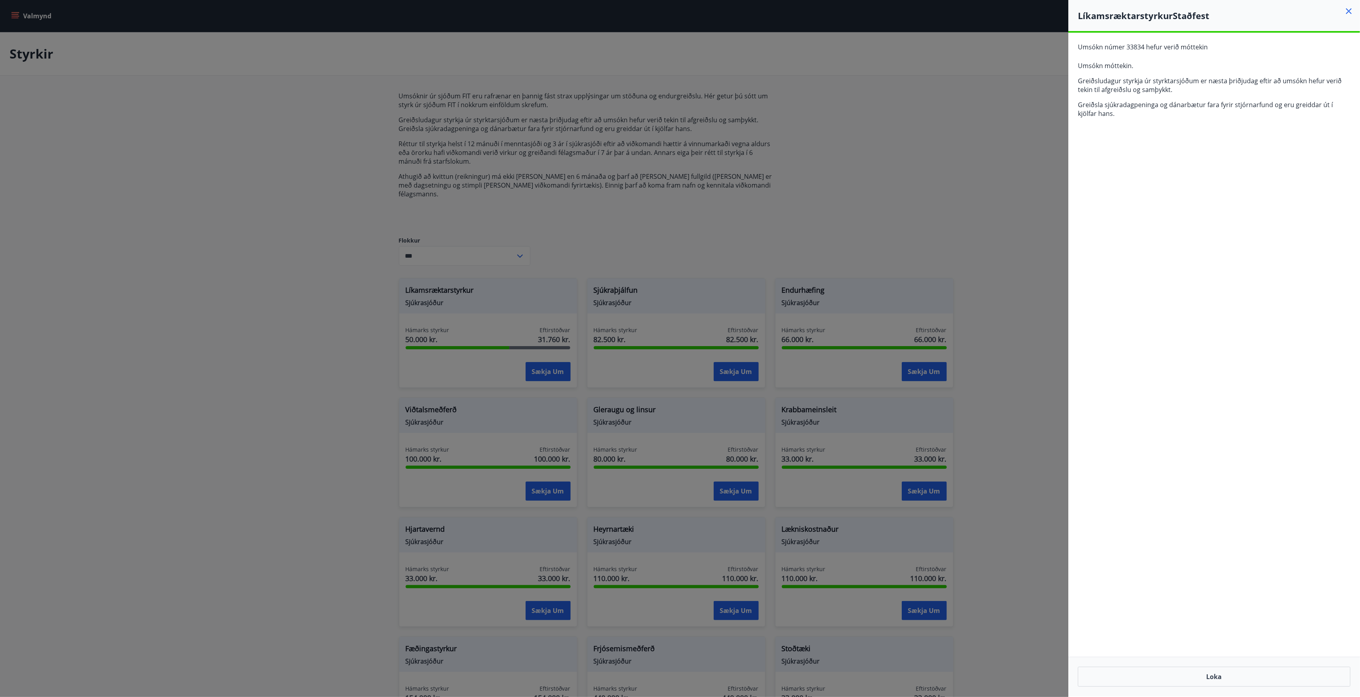
click at [1351, 10] on icon at bounding box center [1349, 11] width 10 height 10
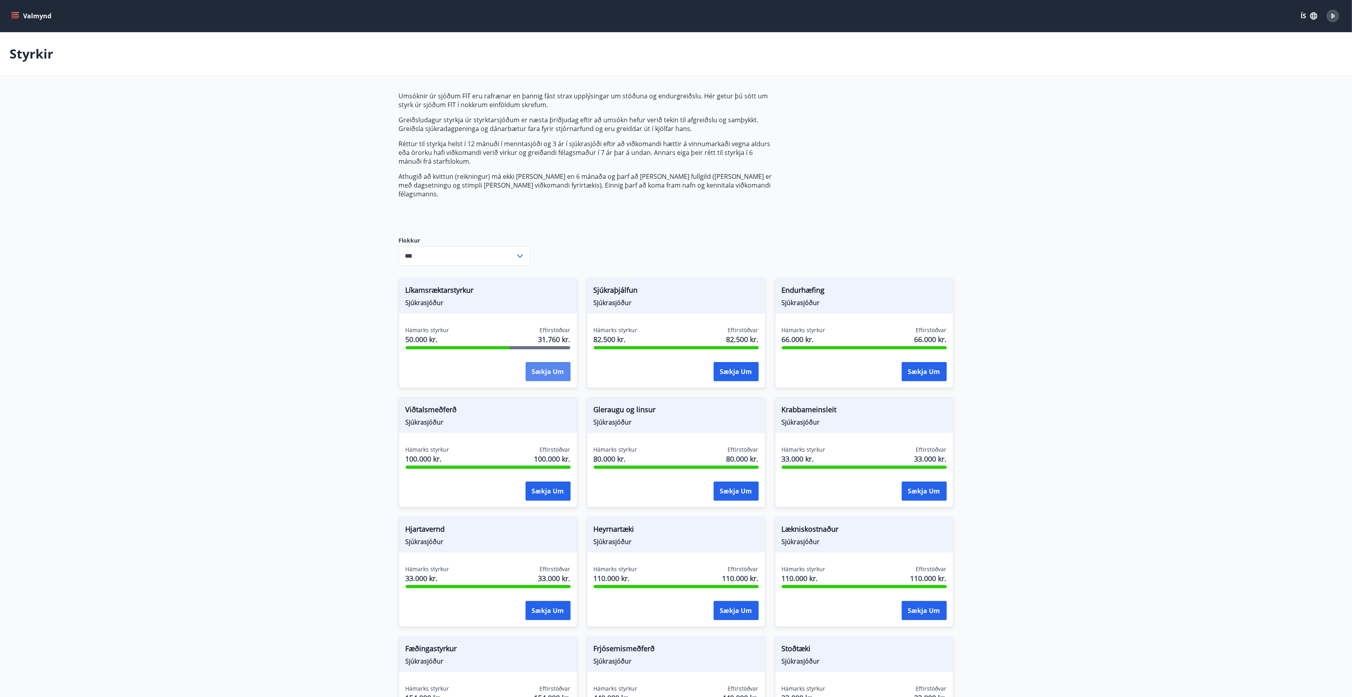
click at [567, 363] on button "Sækja um" at bounding box center [548, 371] width 45 height 19
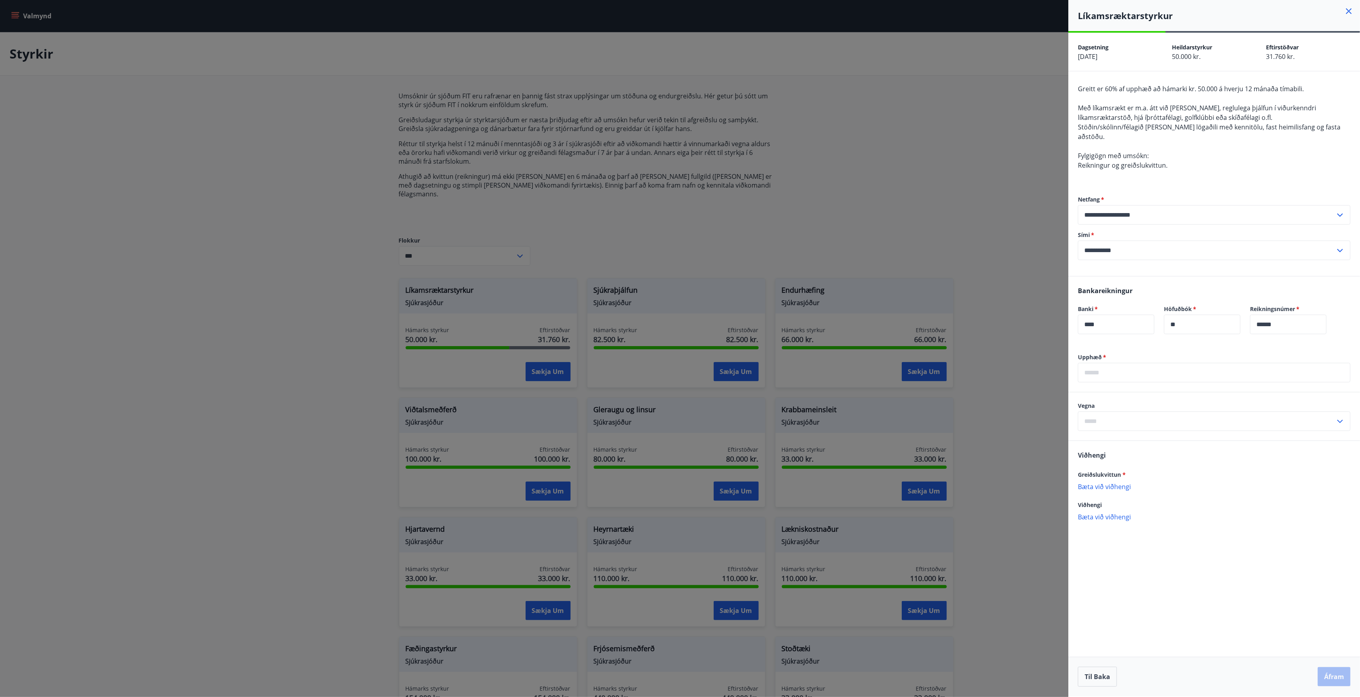
click at [1113, 363] on input "text" at bounding box center [1214, 373] width 273 height 20
type input "*****"
click at [1133, 412] on input "text" at bounding box center [1206, 422] width 257 height 20
click at [1100, 431] on li "Líkamsrækt" at bounding box center [1214, 438] width 272 height 14
type input "**********"
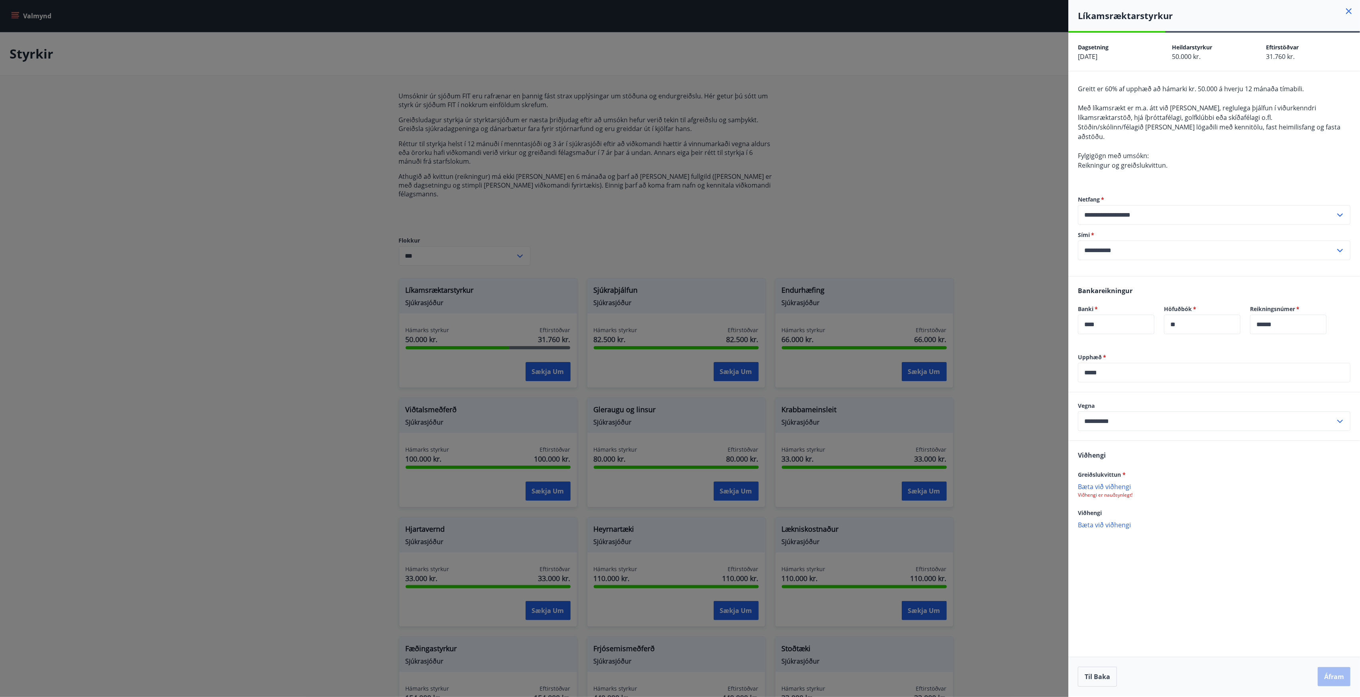
click at [1110, 483] on p "Bæta við viðhengi" at bounding box center [1214, 487] width 273 height 8
click at [1325, 679] on button "Áfram" at bounding box center [1334, 676] width 33 height 19
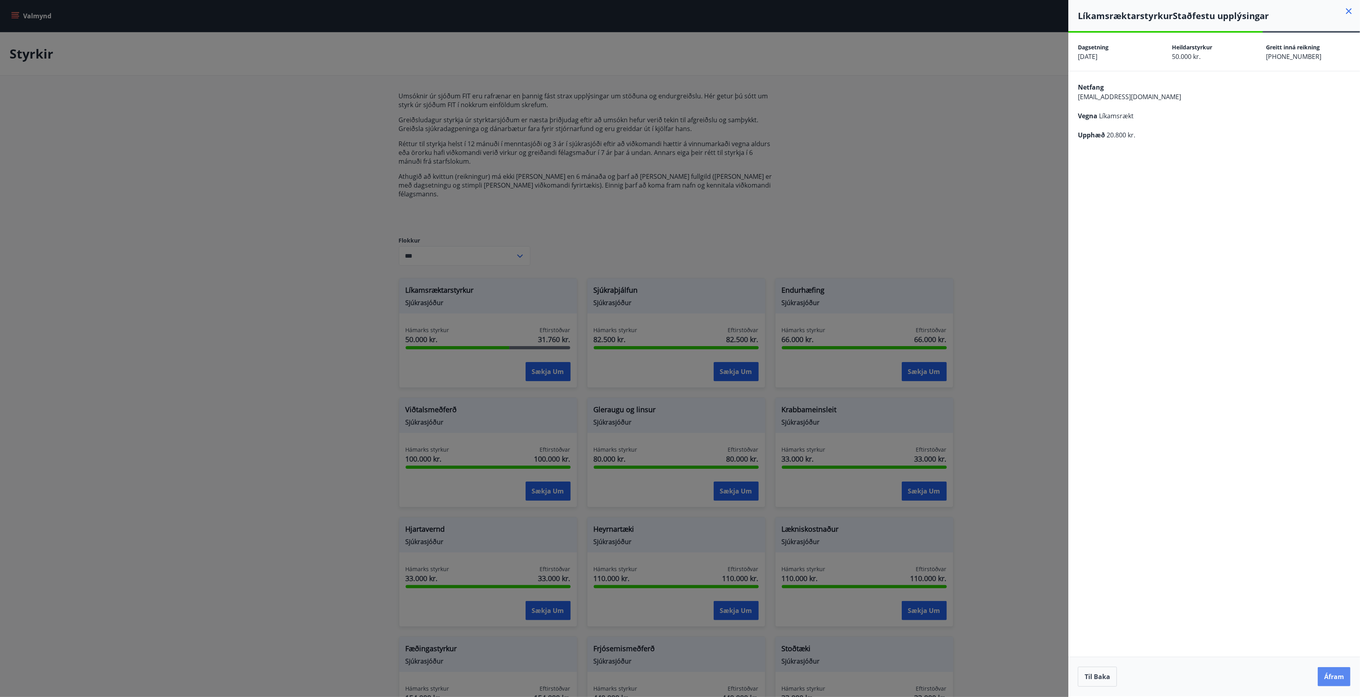
click at [1328, 669] on button "Áfram" at bounding box center [1334, 676] width 33 height 19
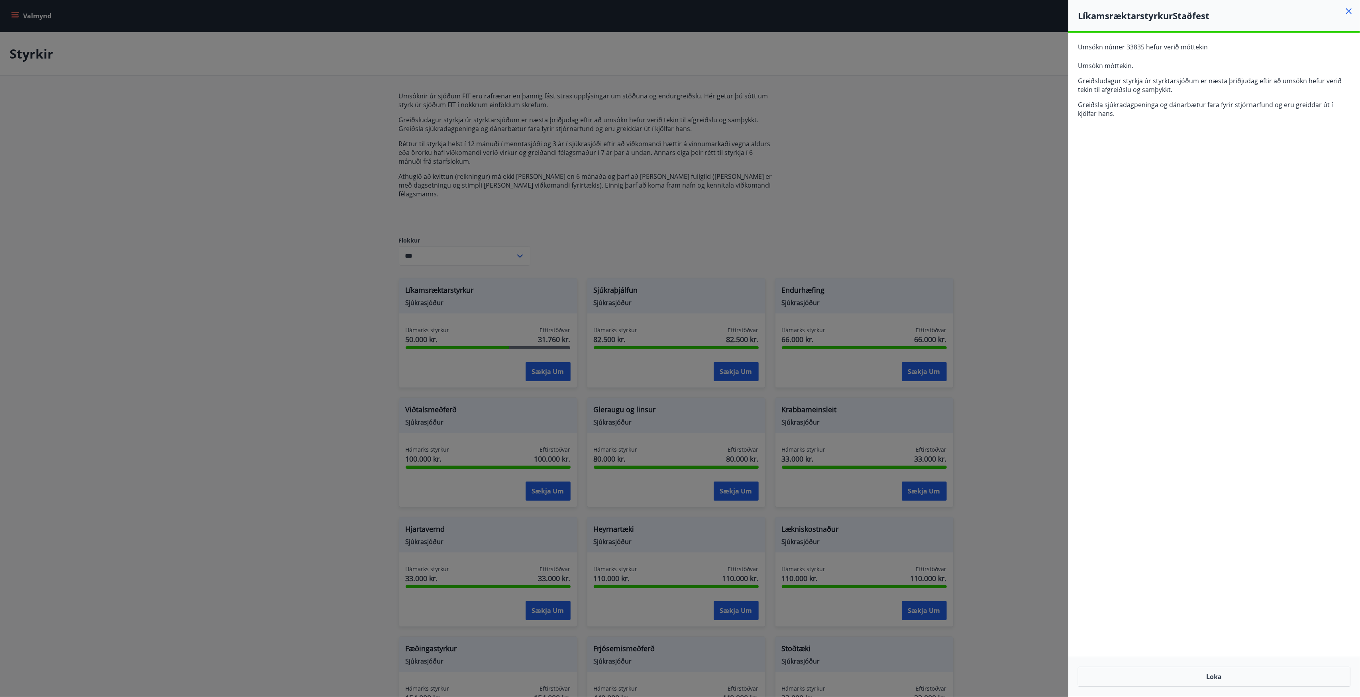
click at [1348, 8] on icon at bounding box center [1349, 11] width 10 height 10
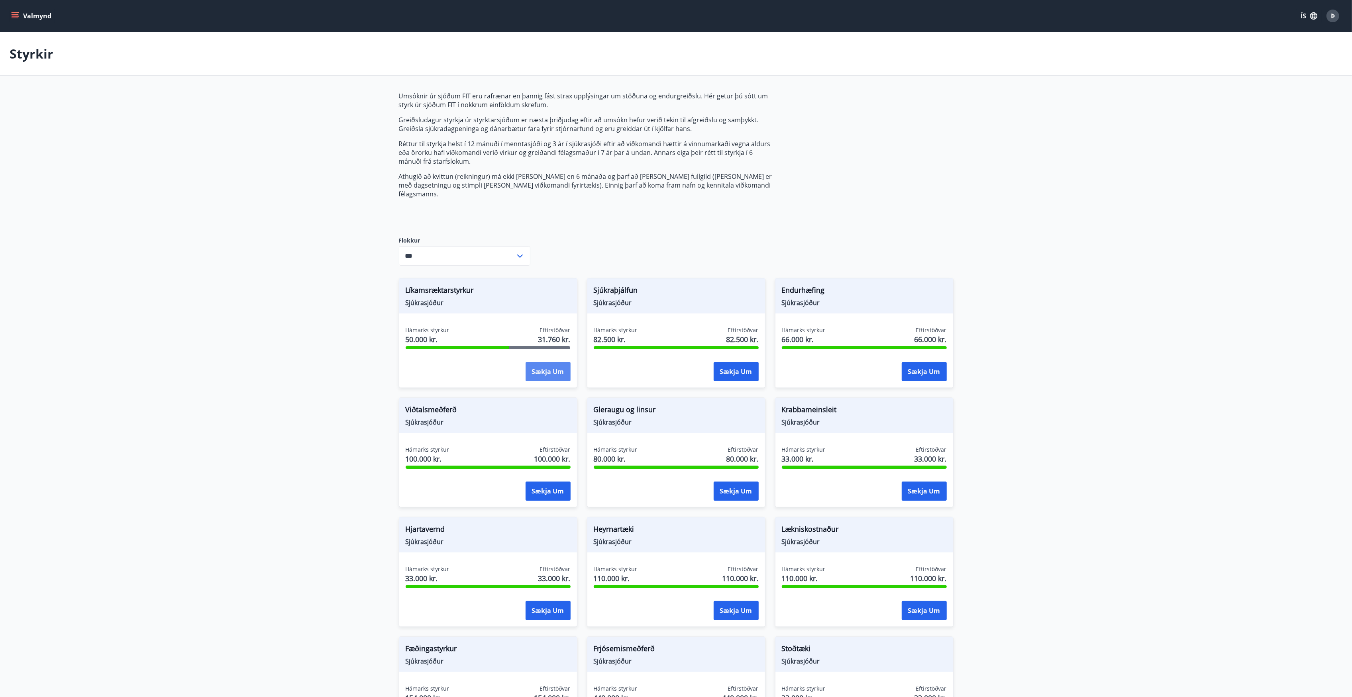
click at [540, 367] on button "Sækja um" at bounding box center [548, 371] width 45 height 19
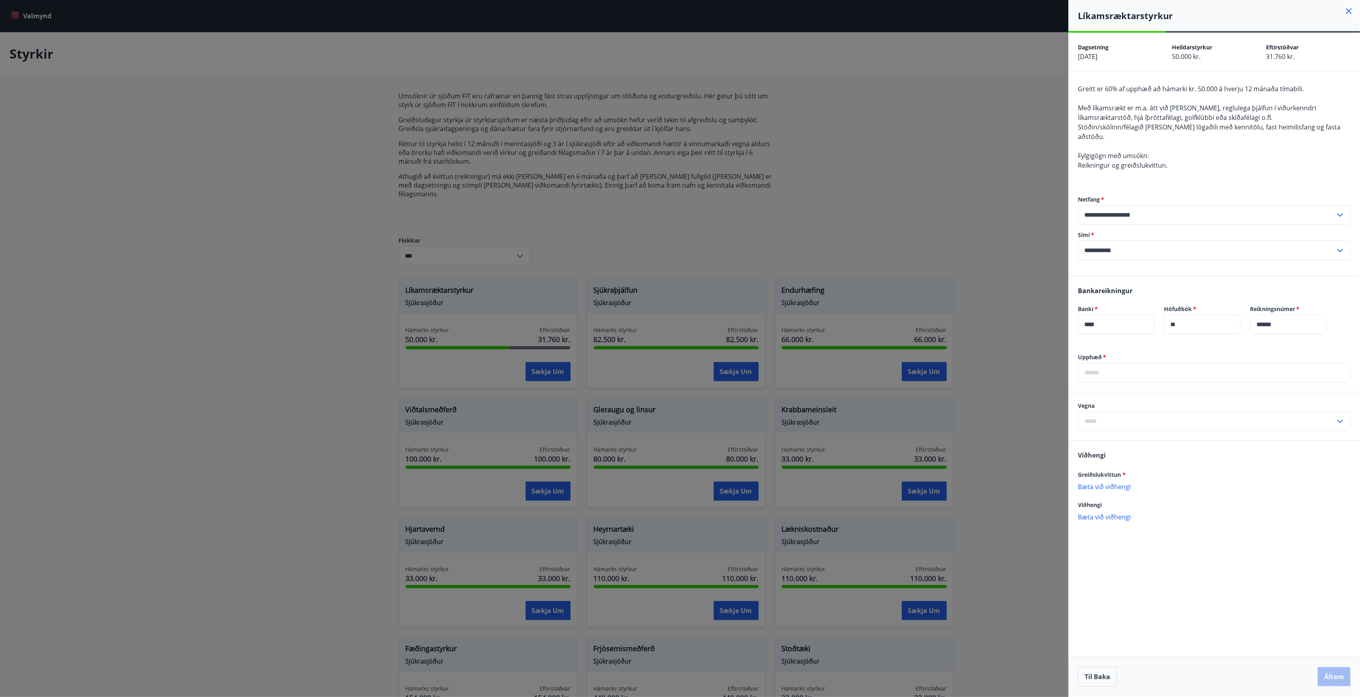
click at [1109, 364] on input "text" at bounding box center [1214, 373] width 273 height 20
type input "*****"
click at [1111, 426] on div "Vegna ​" at bounding box center [1214, 417] width 292 height 48
drag, startPoint x: 1111, startPoint y: 418, endPoint x: 1109, endPoint y: 421, distance: 4.5
click at [1111, 418] on input "text" at bounding box center [1206, 422] width 257 height 20
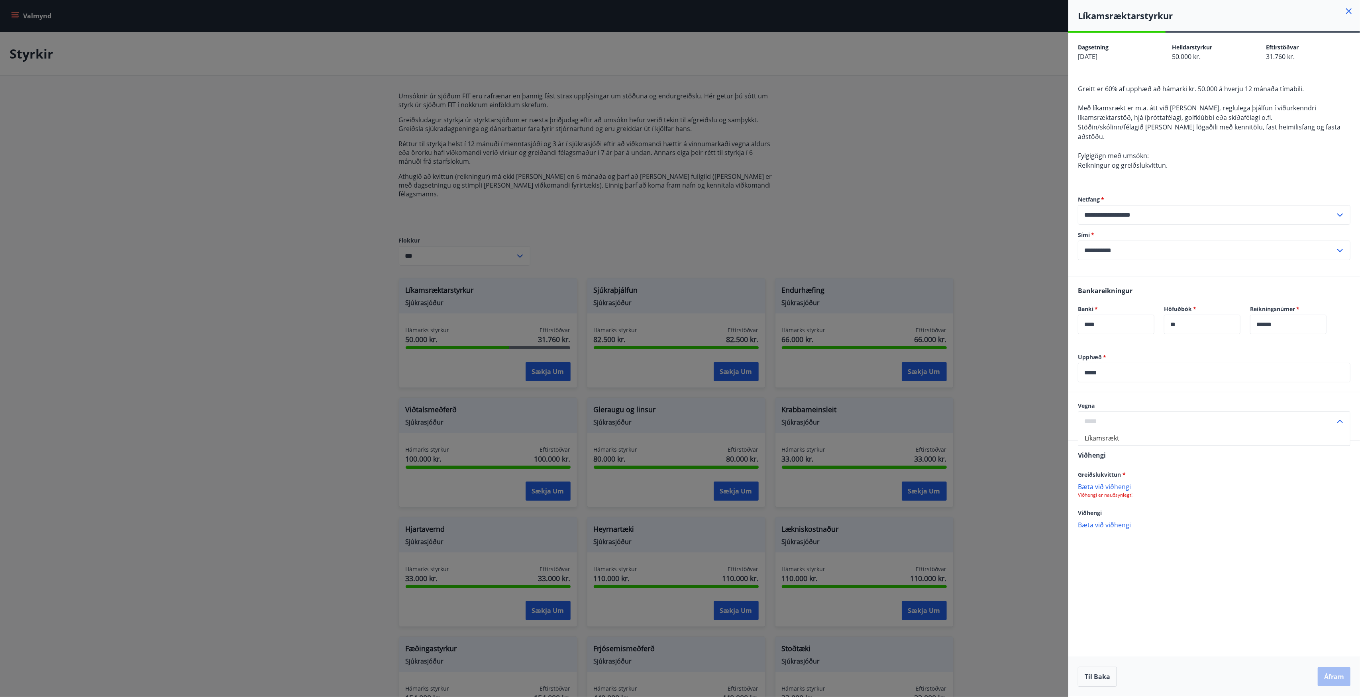
click at [1108, 431] on li "Líkamsrækt" at bounding box center [1214, 438] width 272 height 14
type input "**********"
click at [1099, 483] on p "Bæta við viðhengi" at bounding box center [1214, 487] width 273 height 8
click at [1324, 671] on button "Áfram" at bounding box center [1334, 676] width 33 height 19
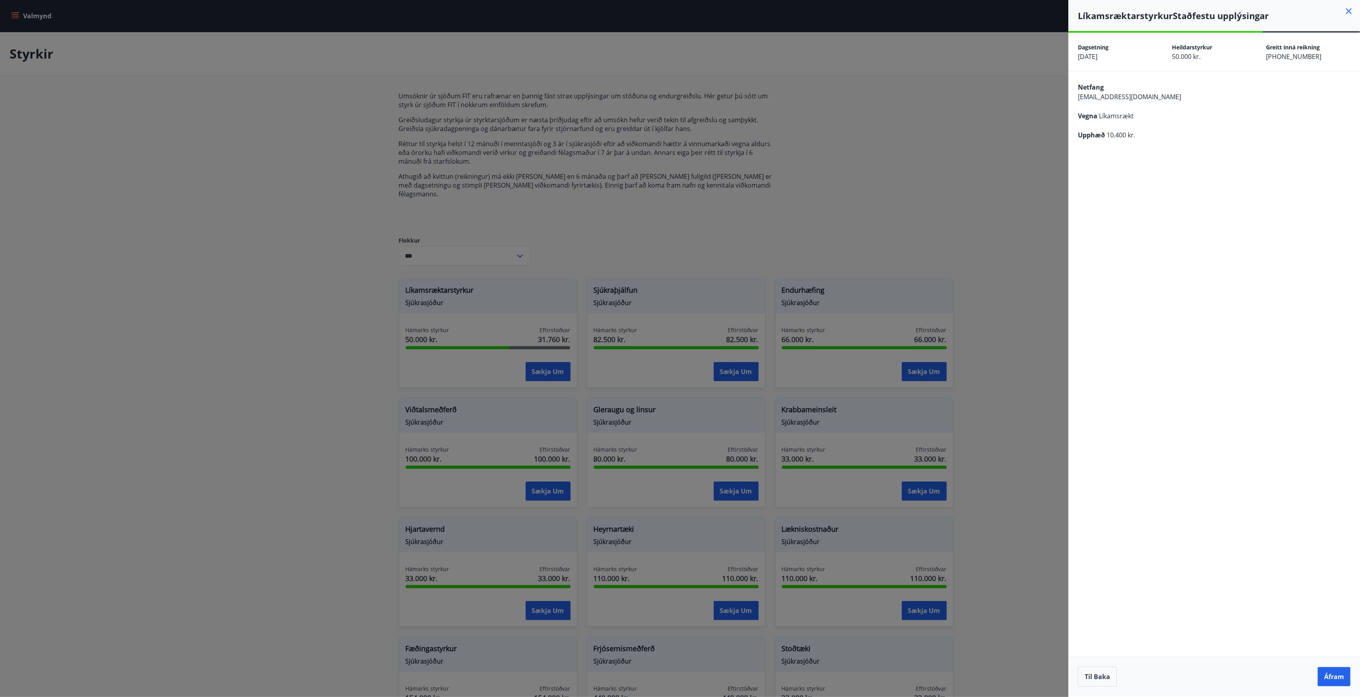
click at [1324, 671] on button "Áfram" at bounding box center [1334, 676] width 33 height 19
click at [532, 243] on div at bounding box center [680, 348] width 1360 height 697
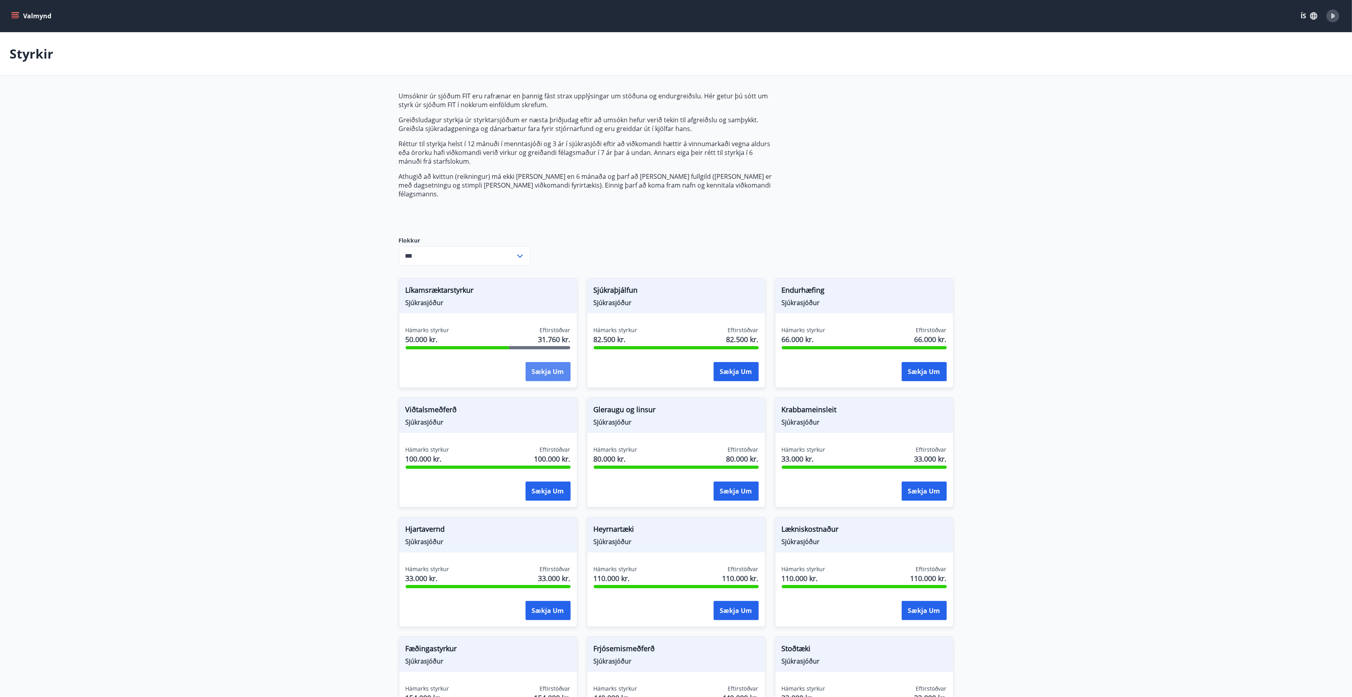
click at [554, 370] on button "Sækja um" at bounding box center [548, 371] width 45 height 19
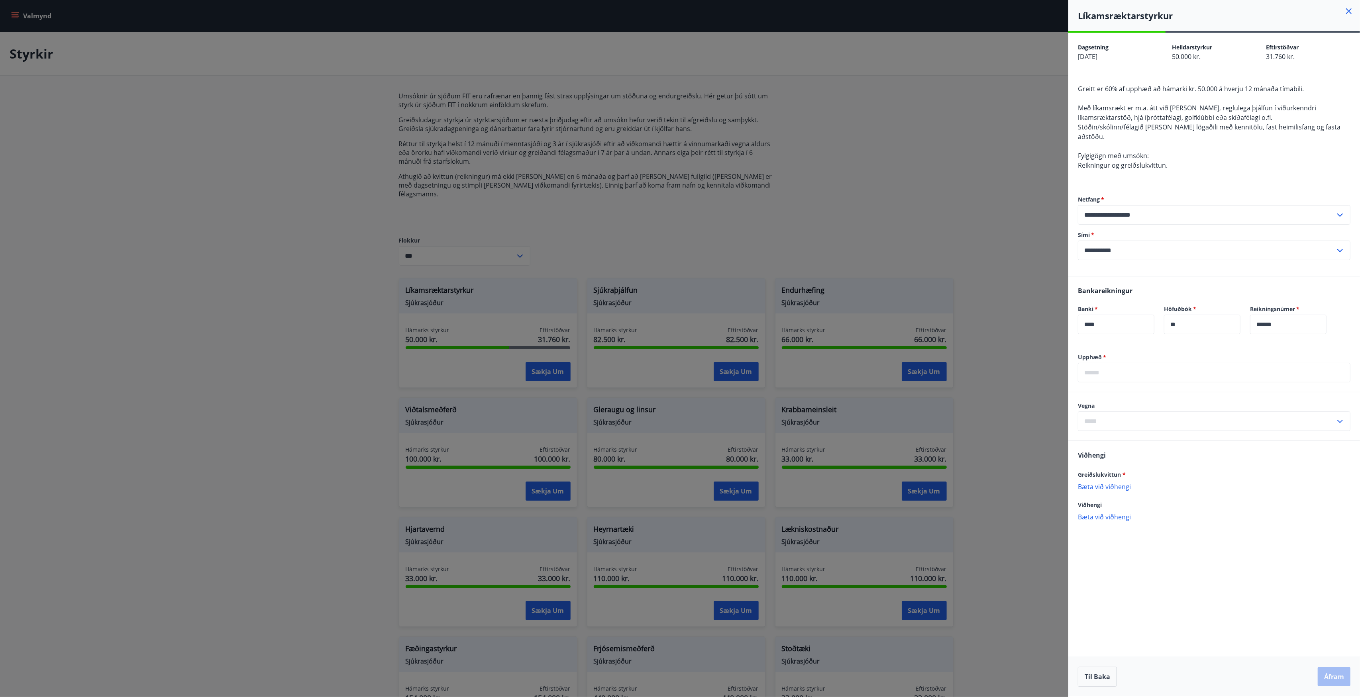
click at [1103, 363] on input "text" at bounding box center [1214, 373] width 273 height 20
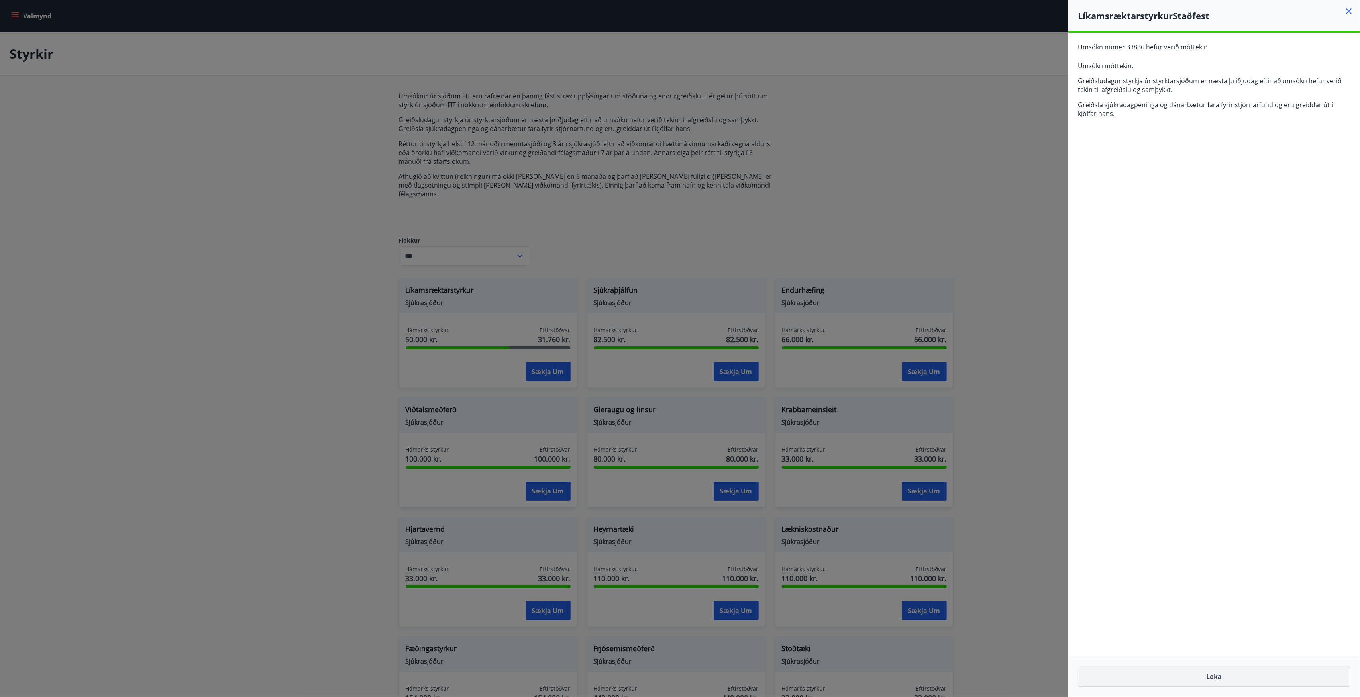
click at [1198, 678] on button "Loka" at bounding box center [1214, 677] width 273 height 20
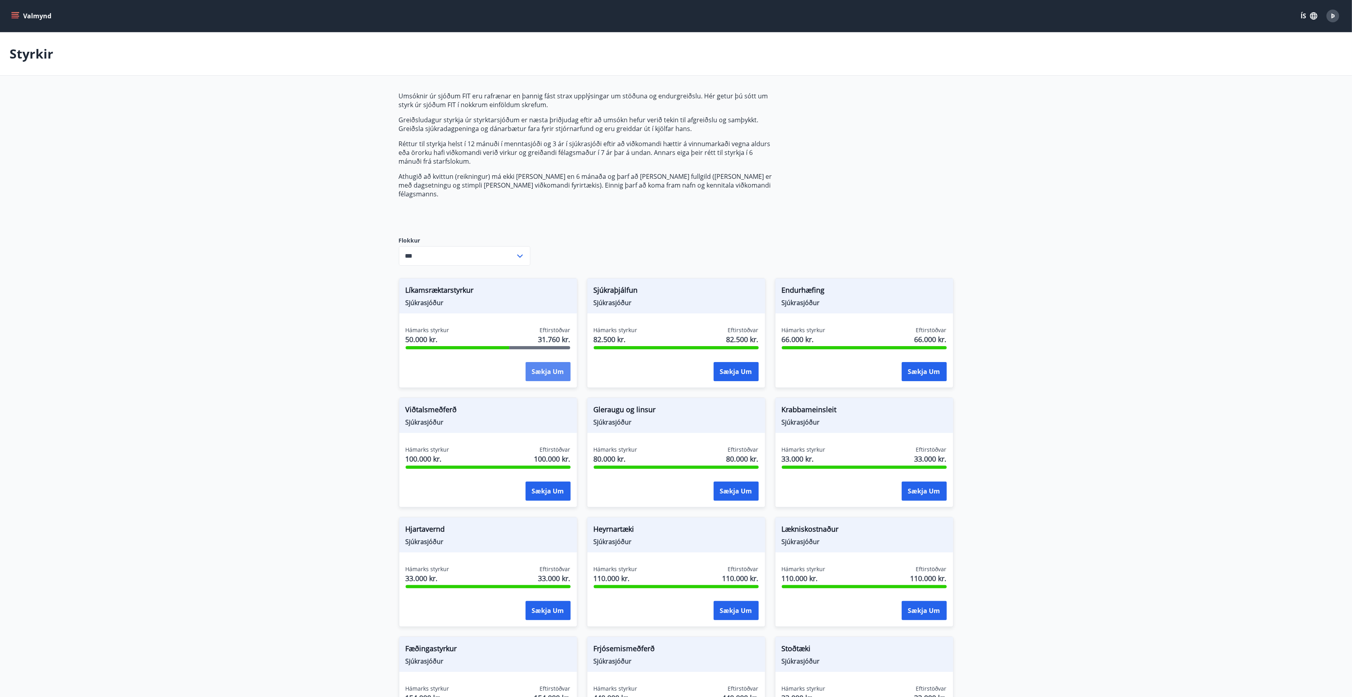
click at [534, 367] on button "Sækja um" at bounding box center [548, 371] width 45 height 19
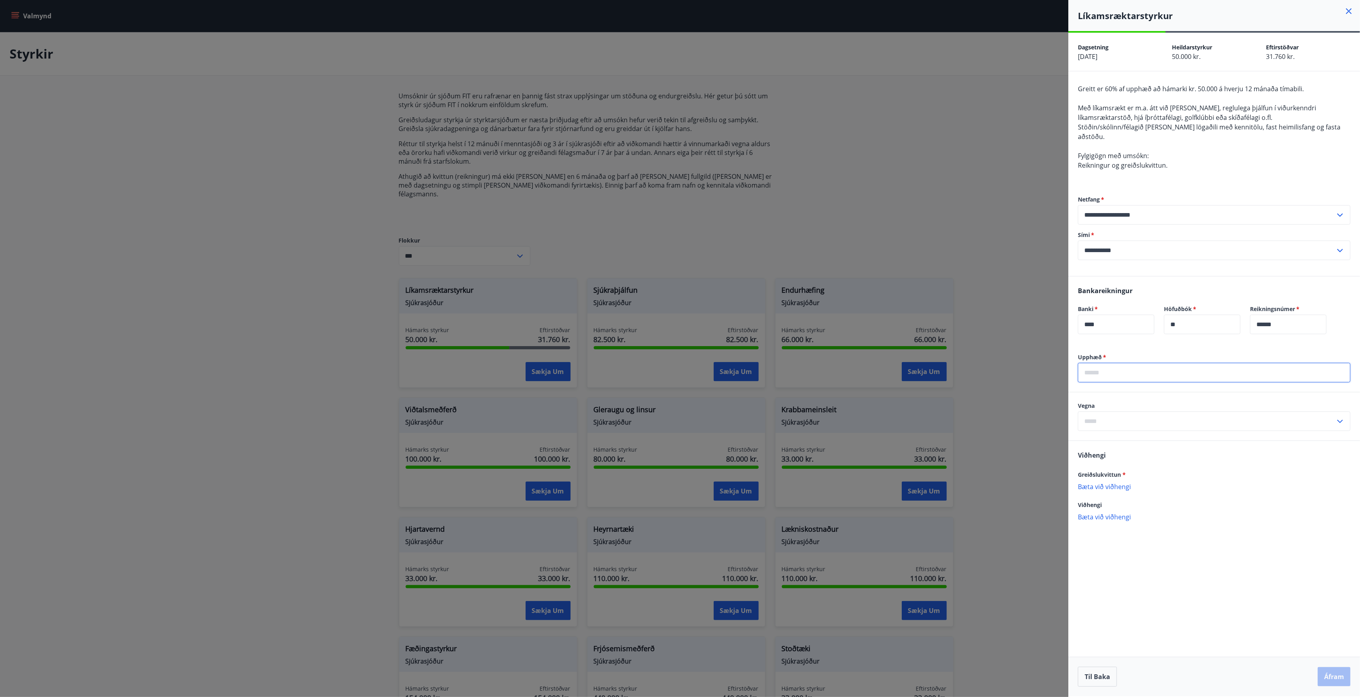
click at [1102, 363] on input "text" at bounding box center [1214, 373] width 273 height 20
type input "*****"
click at [1107, 414] on input "text" at bounding box center [1206, 422] width 257 height 20
click at [1097, 431] on li "Líkamsrækt" at bounding box center [1214, 438] width 272 height 14
type input "**********"
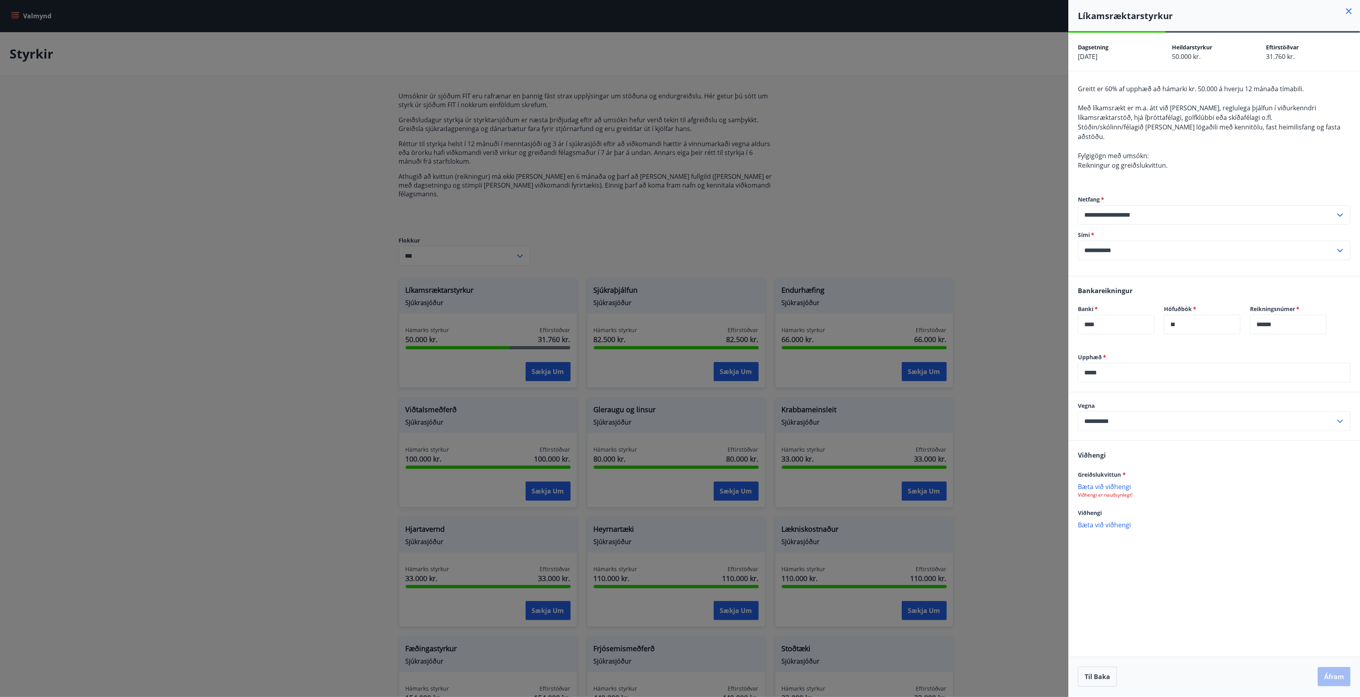
click at [1097, 483] on p "Bæta við viðhengi" at bounding box center [1214, 487] width 273 height 8
click at [1333, 676] on button "Áfram" at bounding box center [1334, 676] width 33 height 19
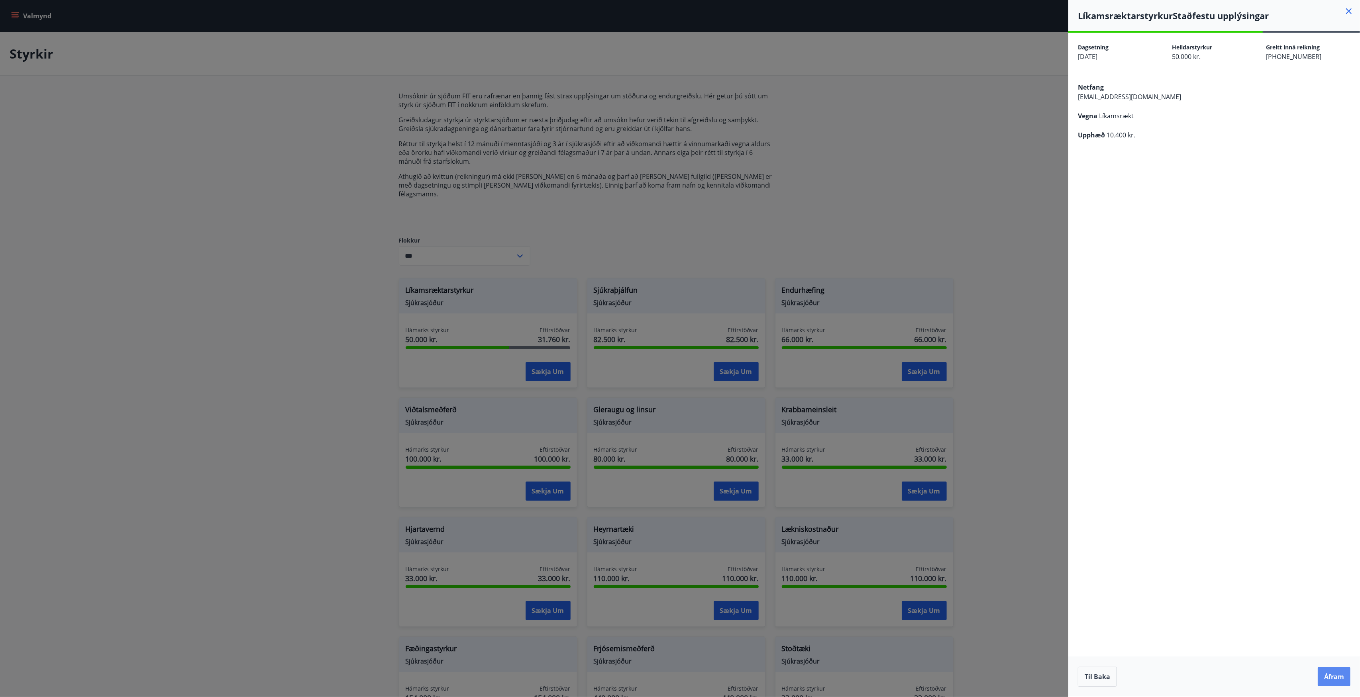
click at [1327, 678] on button "Áfram" at bounding box center [1334, 676] width 33 height 19
click at [1351, 13] on icon at bounding box center [1349, 11] width 6 height 6
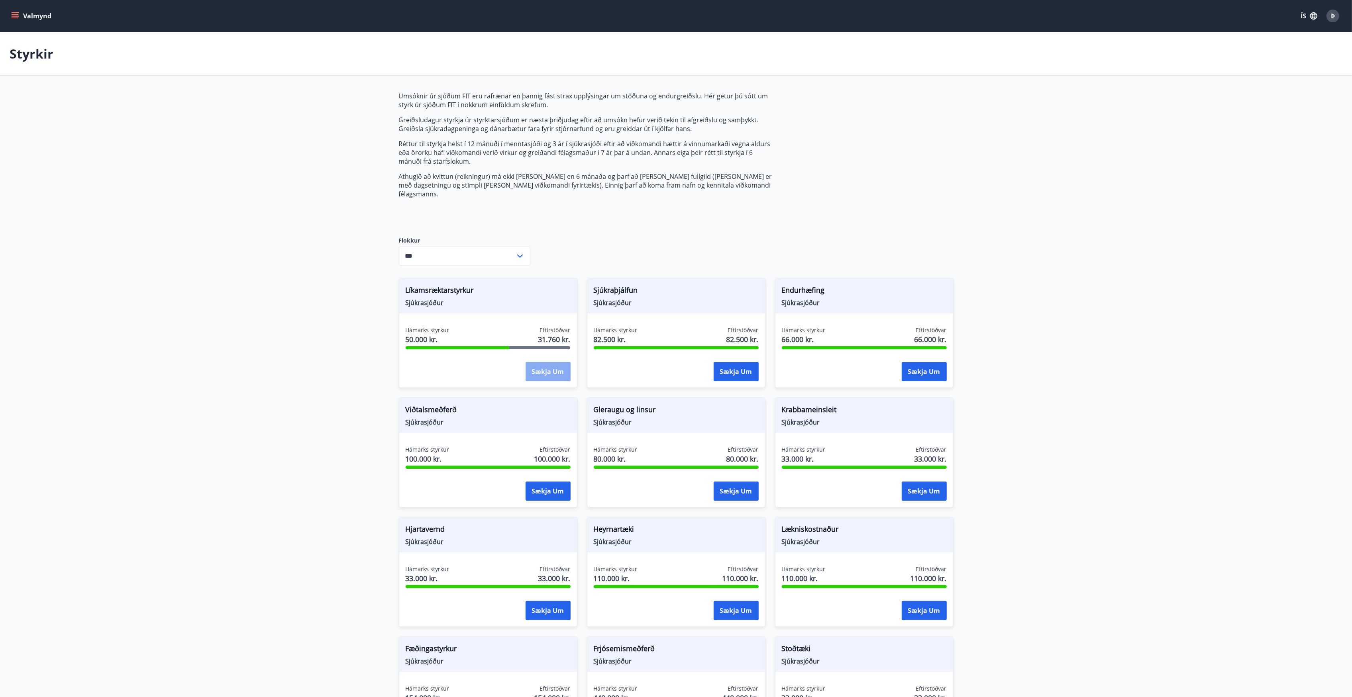
click at [561, 365] on button "Sækja um" at bounding box center [548, 371] width 45 height 19
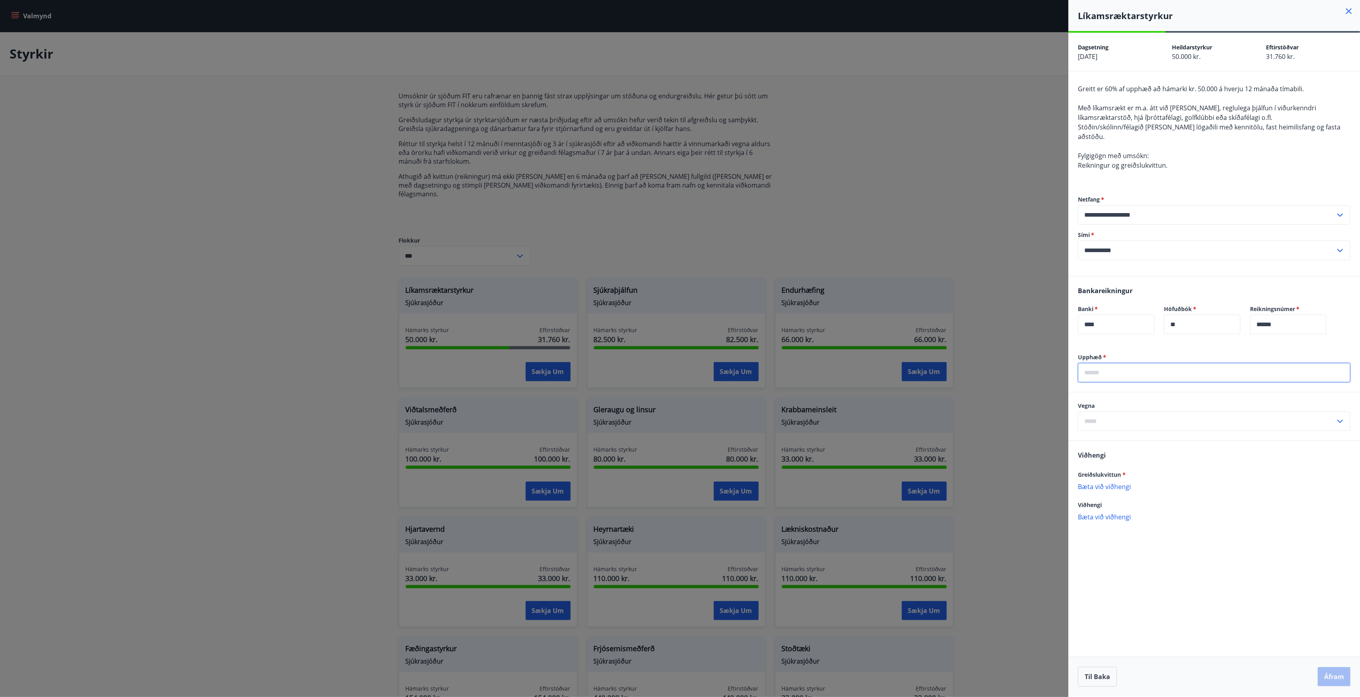
click at [1097, 364] on input "text" at bounding box center [1214, 373] width 273 height 20
type input "*****"
click at [1091, 412] on input "text" at bounding box center [1206, 422] width 257 height 20
click at [1105, 431] on li "Líkamsrækt" at bounding box center [1214, 438] width 272 height 14
type input "**********"
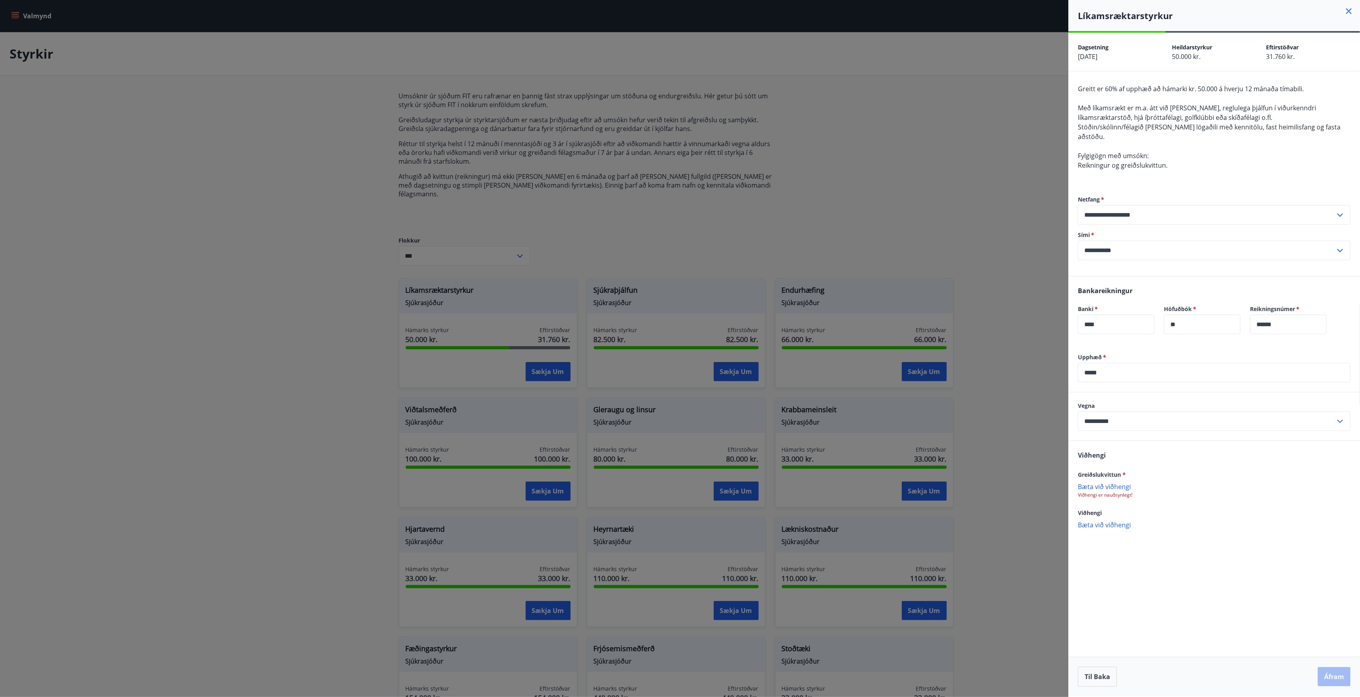
click at [1102, 483] on p "Bæta við viðhengi" at bounding box center [1214, 487] width 273 height 8
click at [1336, 676] on button "Áfram" at bounding box center [1334, 676] width 33 height 19
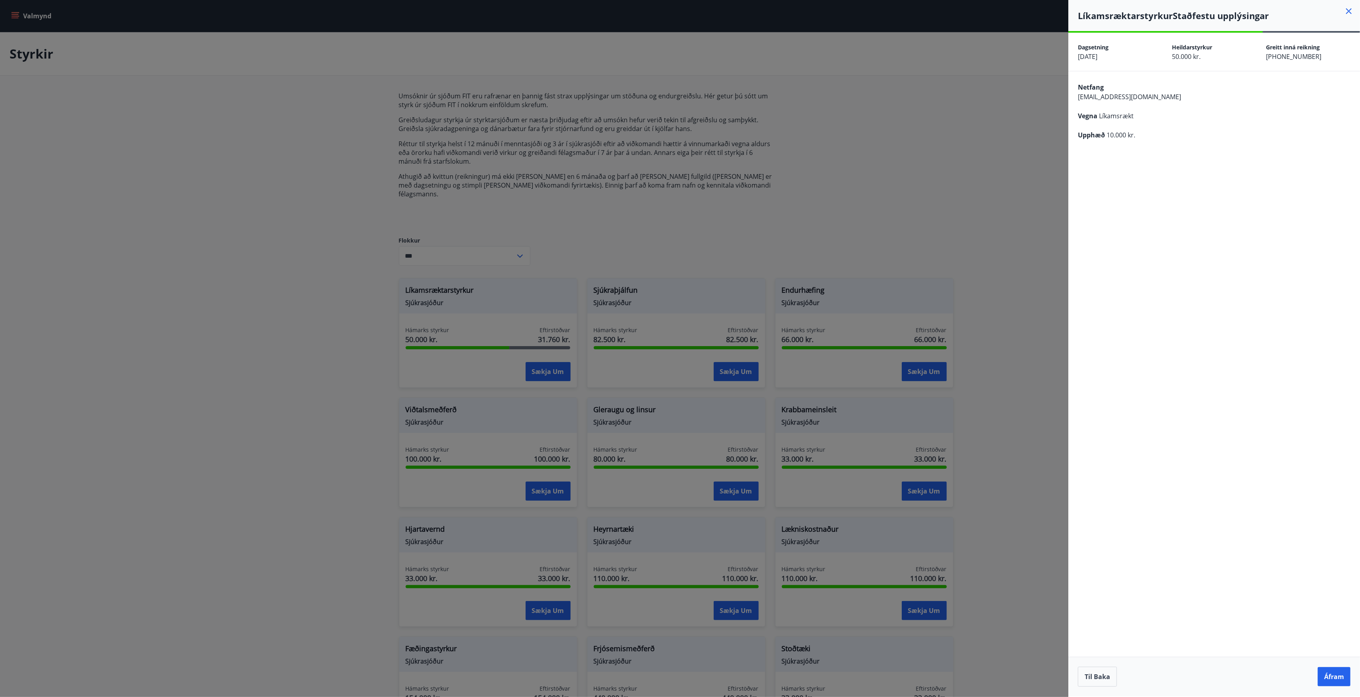
click at [1336, 676] on button "Áfram" at bounding box center [1334, 676] width 33 height 19
click at [624, 235] on div at bounding box center [680, 348] width 1360 height 697
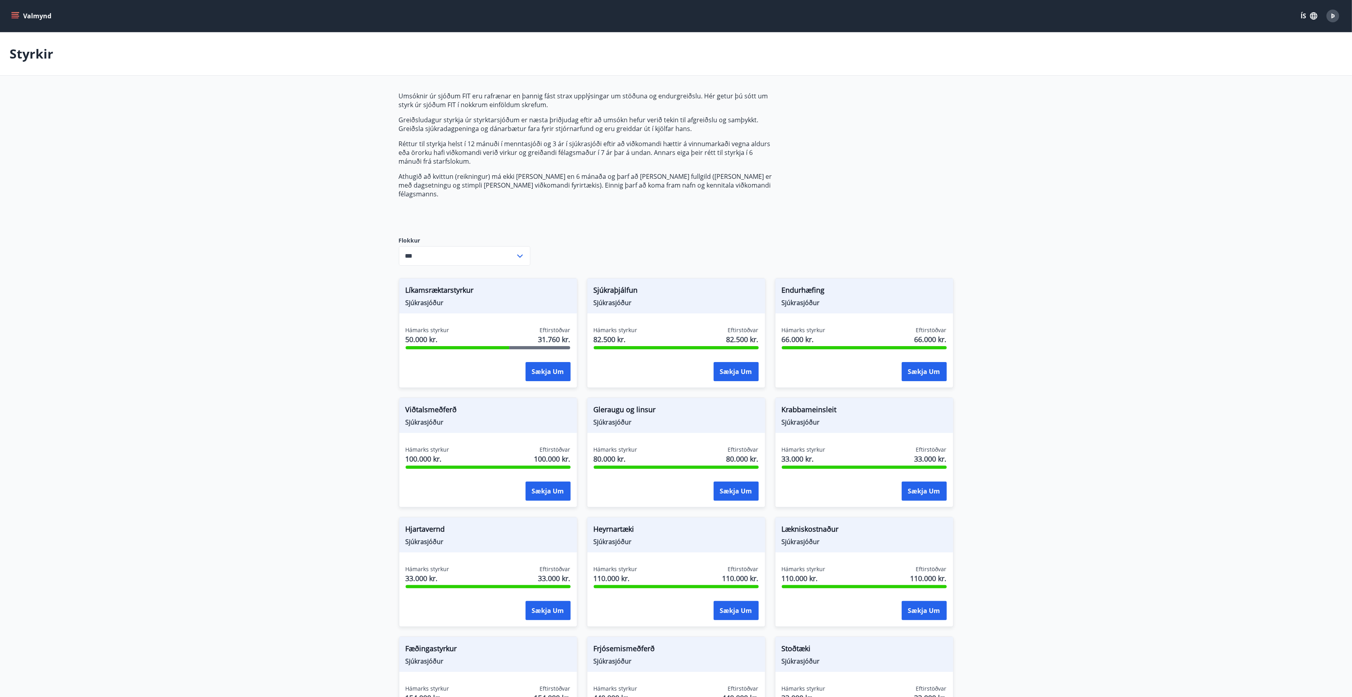
click at [575, 364] on div "Hámarks styrkur 50.000 kr. Eftirstöðvar 31.760 kr. Sækja um" at bounding box center [488, 355] width 178 height 58
click at [564, 364] on button "Sækja um" at bounding box center [548, 371] width 45 height 19
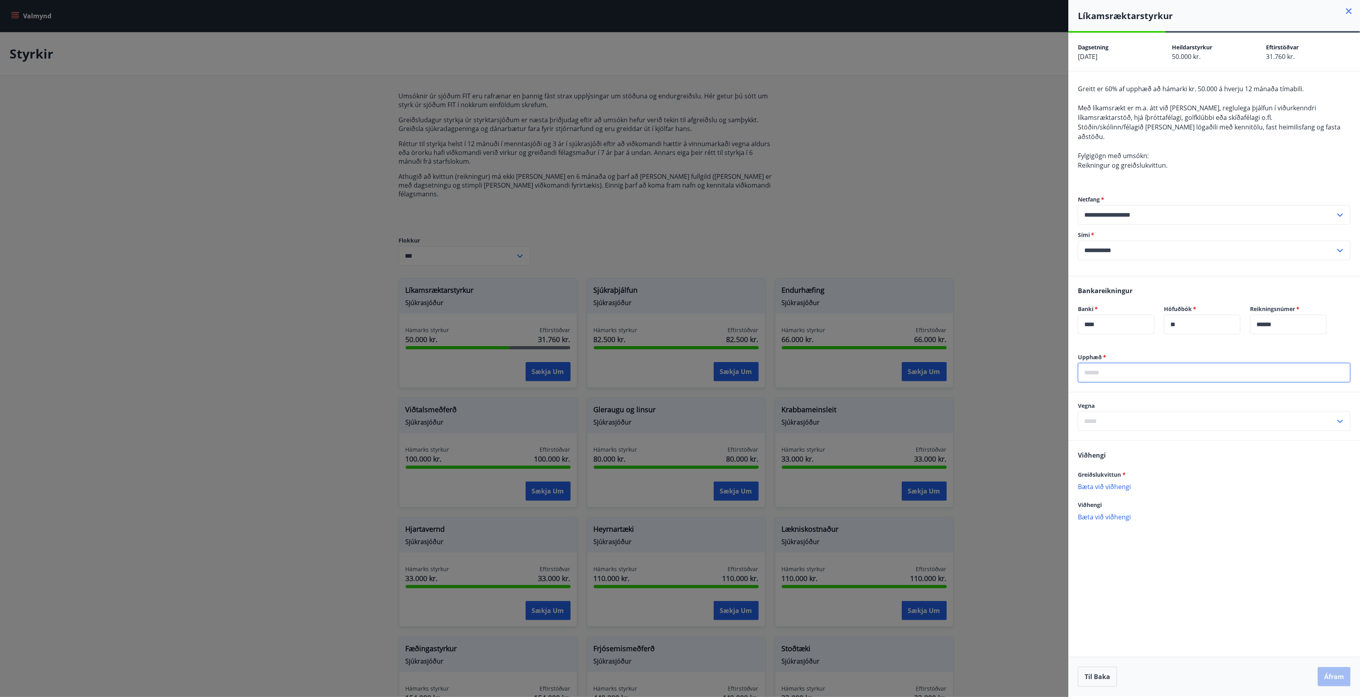
click at [1119, 371] on input "text" at bounding box center [1214, 373] width 273 height 20
type input "*****"
click at [1099, 423] on div "Vegna ​" at bounding box center [1214, 417] width 292 height 48
click at [1099, 418] on input "text" at bounding box center [1206, 422] width 257 height 20
click at [1104, 434] on li "Líkamsrækt" at bounding box center [1214, 438] width 272 height 14
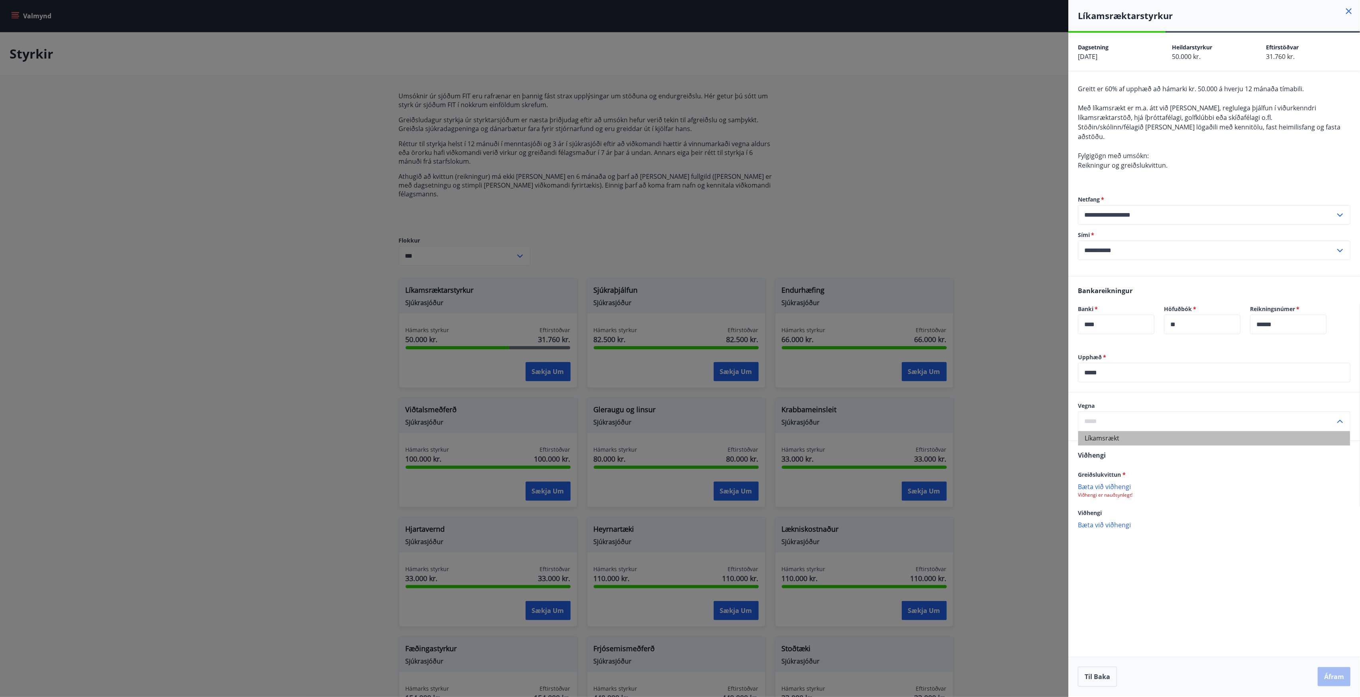
type input "**********"
click at [1102, 483] on p "Bæta við viðhengi" at bounding box center [1214, 487] width 273 height 8
click at [1327, 667] on div "Til baka Áfram" at bounding box center [1214, 677] width 273 height 20
click at [1329, 671] on button "Áfram" at bounding box center [1334, 676] width 33 height 19
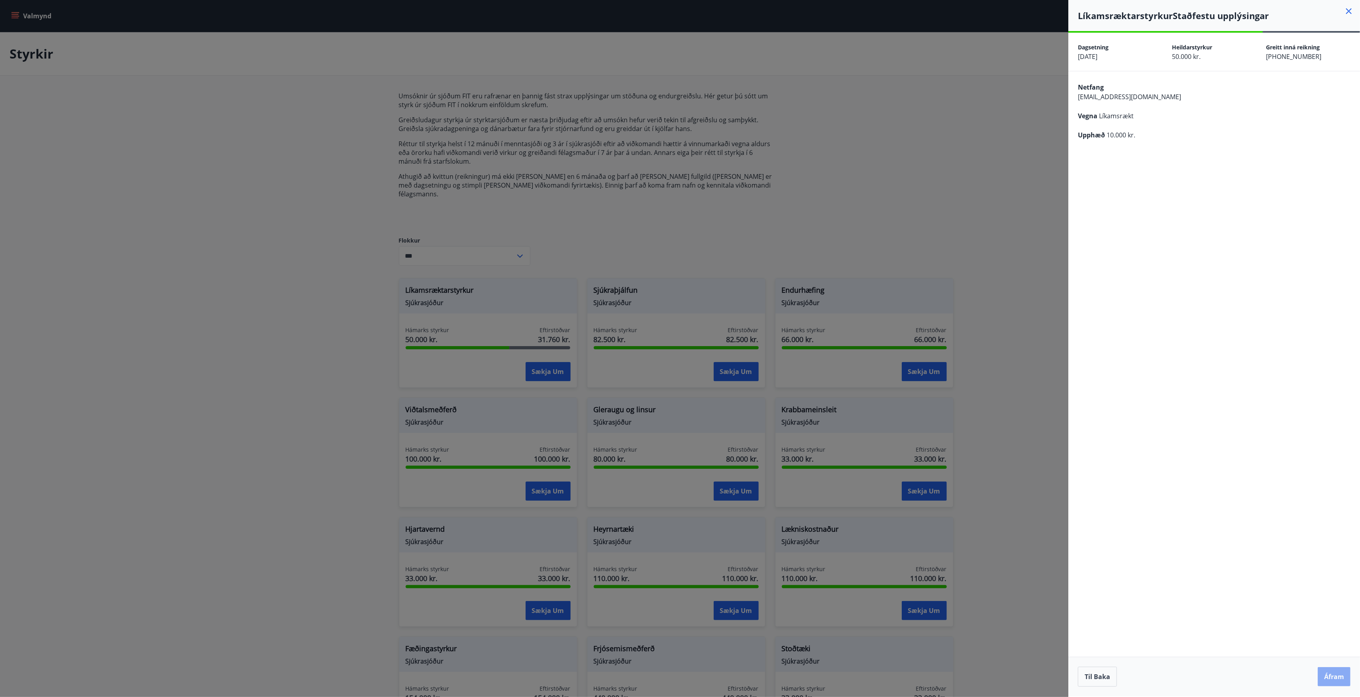
click at [1329, 676] on button "Áfram" at bounding box center [1334, 676] width 33 height 19
click at [1000, 114] on div at bounding box center [680, 348] width 1360 height 697
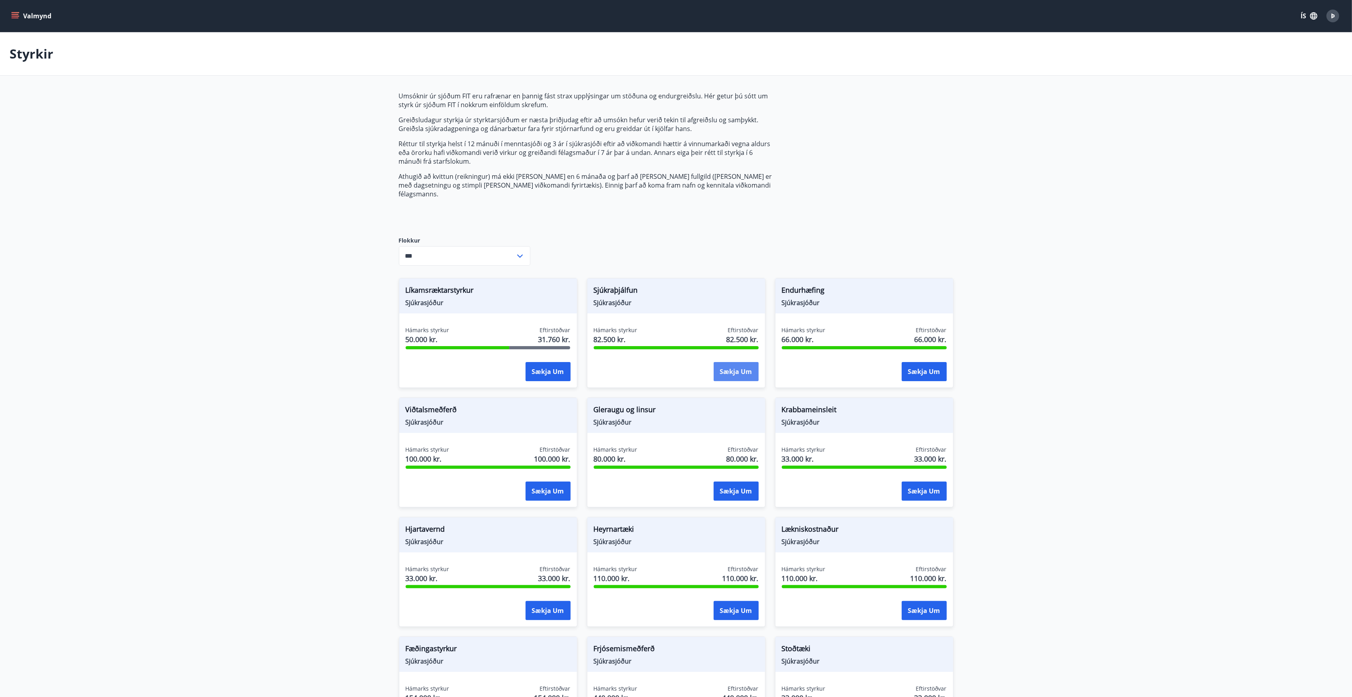
click at [736, 362] on button "Sækja um" at bounding box center [736, 371] width 45 height 19
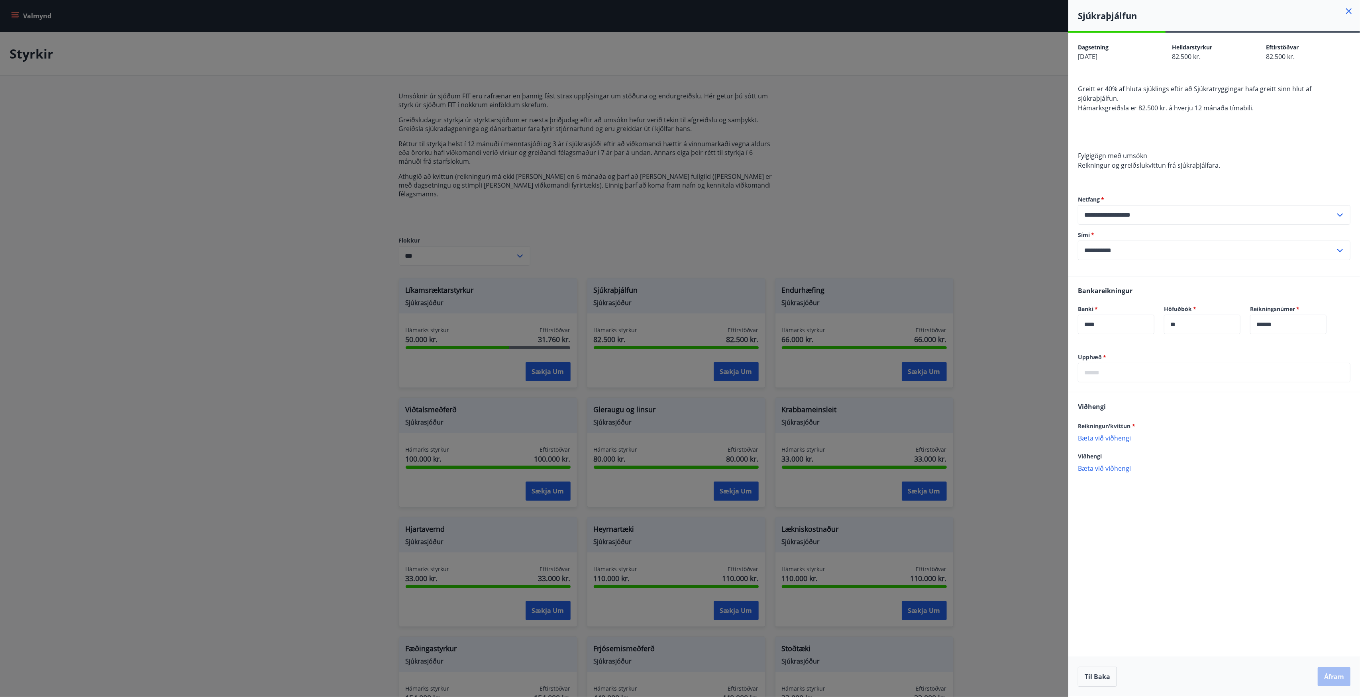
click at [1099, 364] on input "text" at bounding box center [1214, 373] width 273 height 20
click at [1148, 364] on input "text" at bounding box center [1214, 373] width 273 height 20
type input "*****"
click at [1114, 434] on p "Bæta við viðhengi" at bounding box center [1214, 438] width 273 height 8
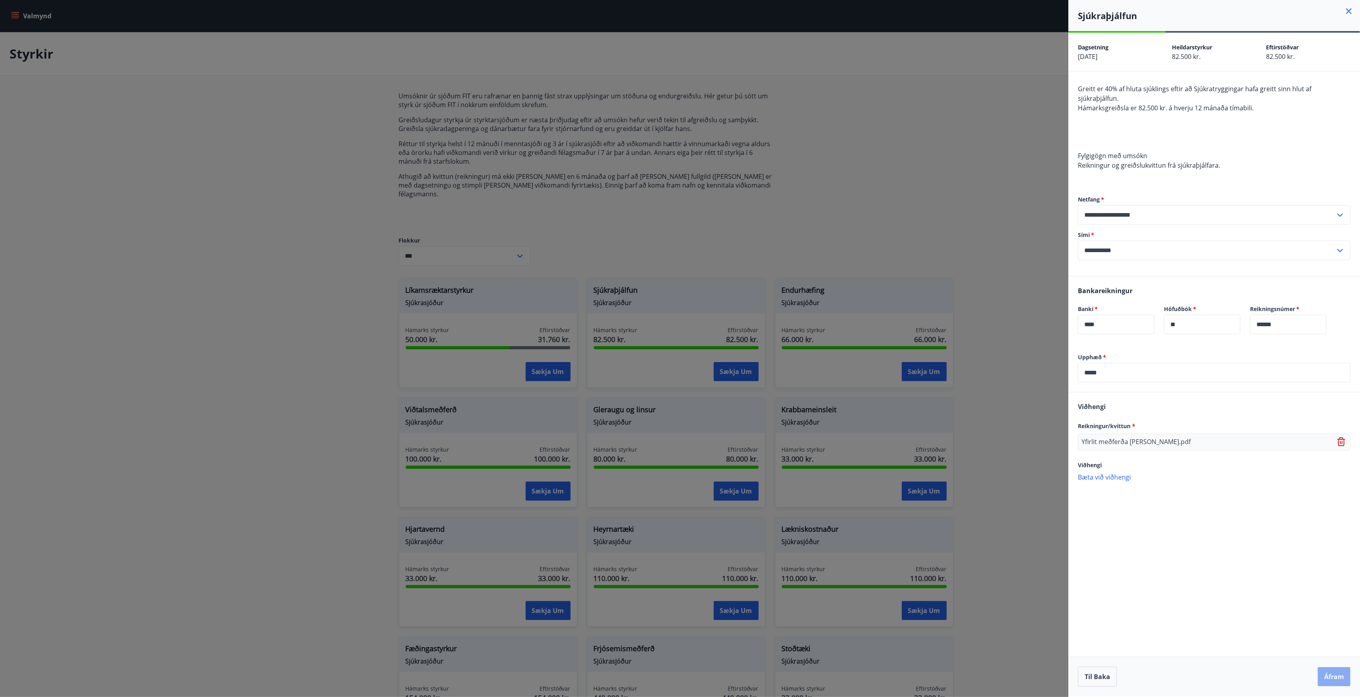
click at [1326, 679] on button "Áfram" at bounding box center [1334, 676] width 33 height 19
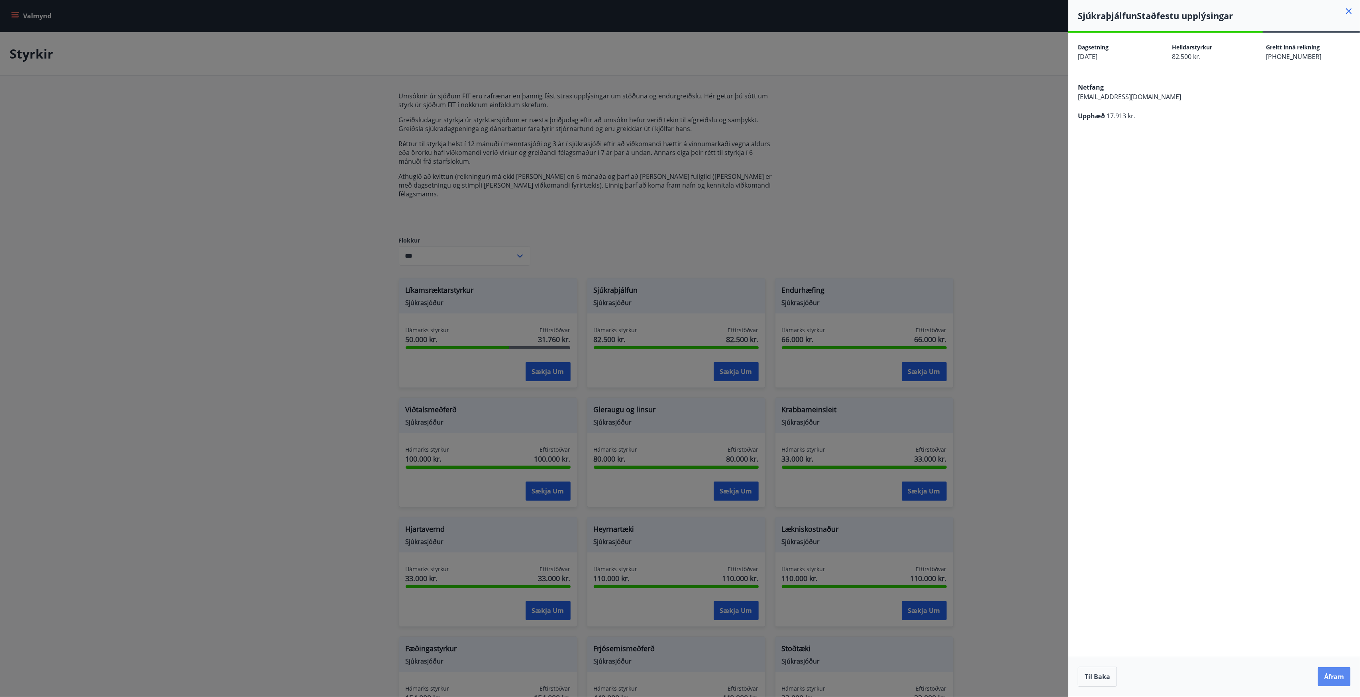
click at [1339, 683] on button "Áfram" at bounding box center [1334, 676] width 33 height 19
